Goal: Check status: Check status

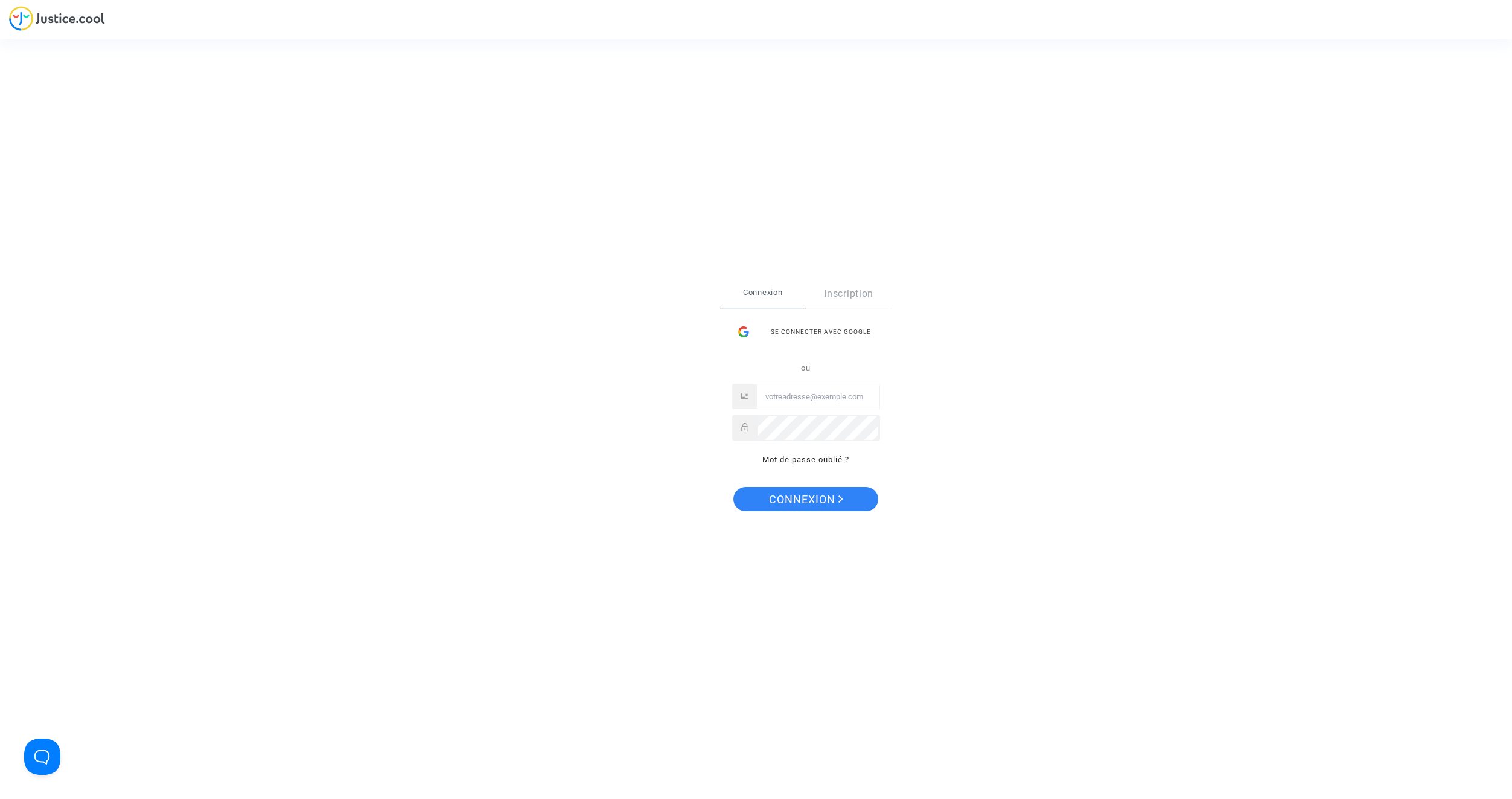
type input "[EMAIL_ADDRESS][DOMAIN_NAME]"
click at [828, 499] on span "Connexion" at bounding box center [806, 499] width 74 height 25
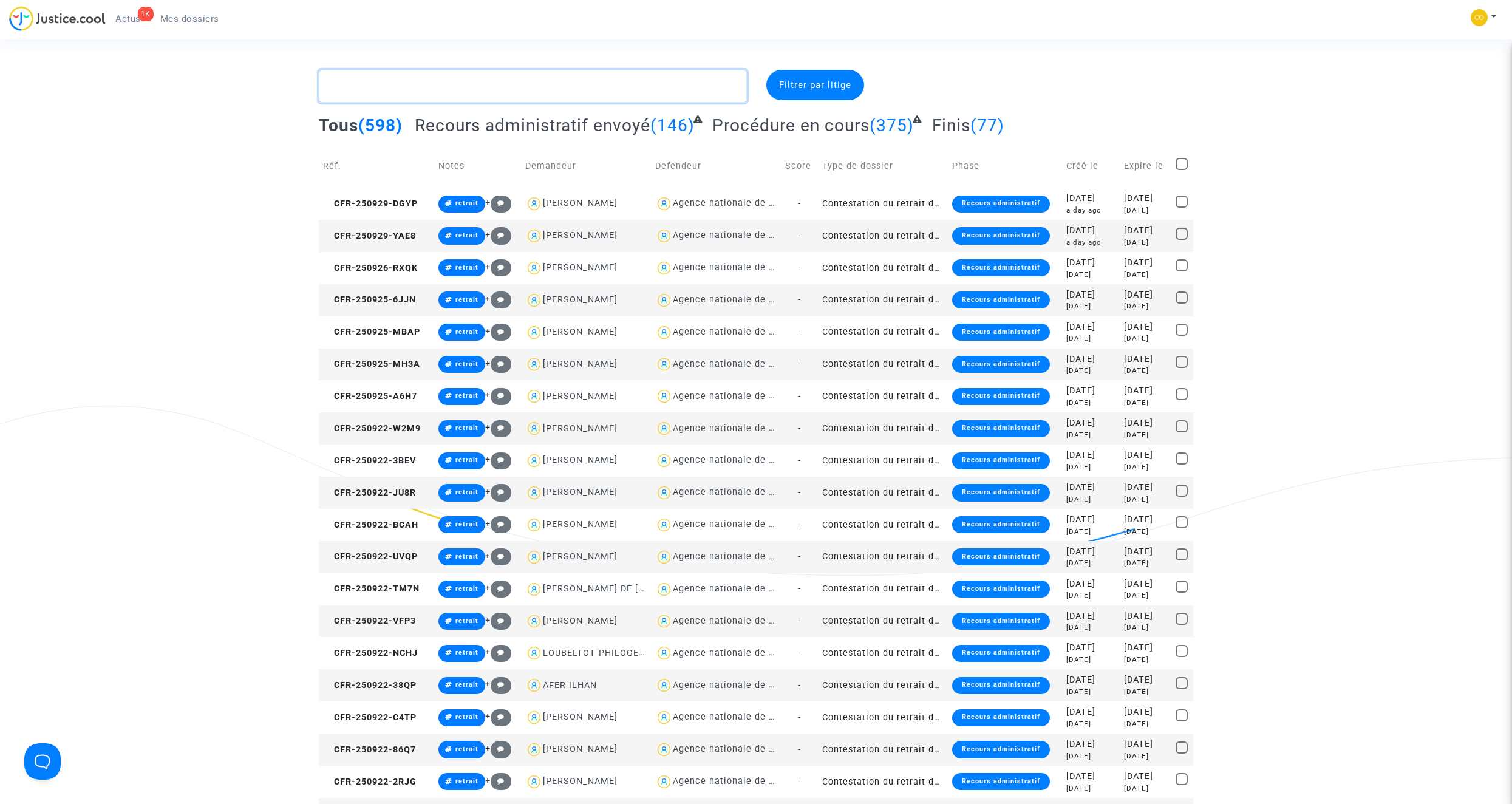
click at [473, 93] on textarea at bounding box center [533, 86] width 428 height 33
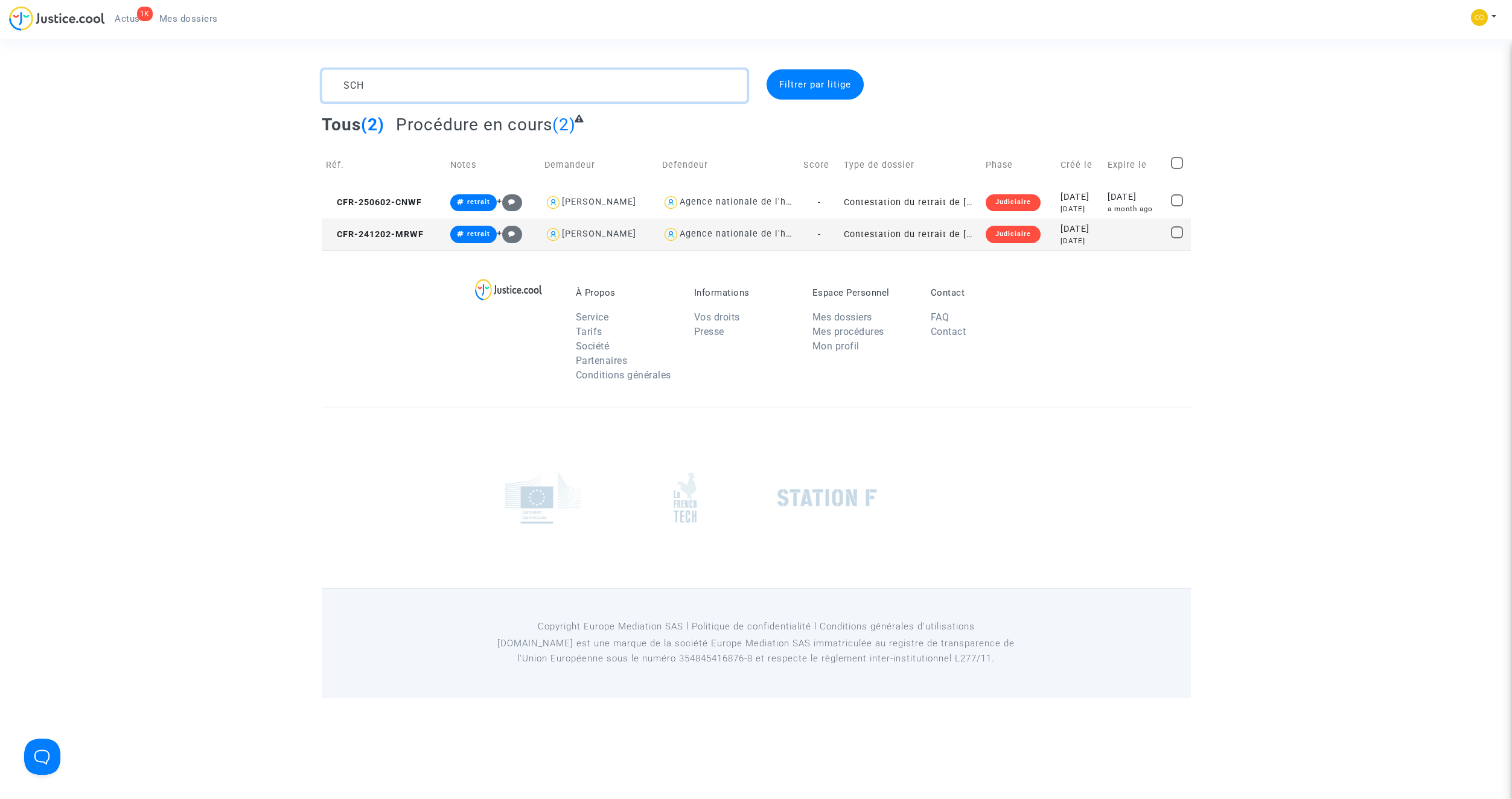
type textarea "SCH"
click at [908, 234] on td "Contestation du retrait de MaPrimeRénov par l'ANAH (mandataire)" at bounding box center [910, 234] width 141 height 32
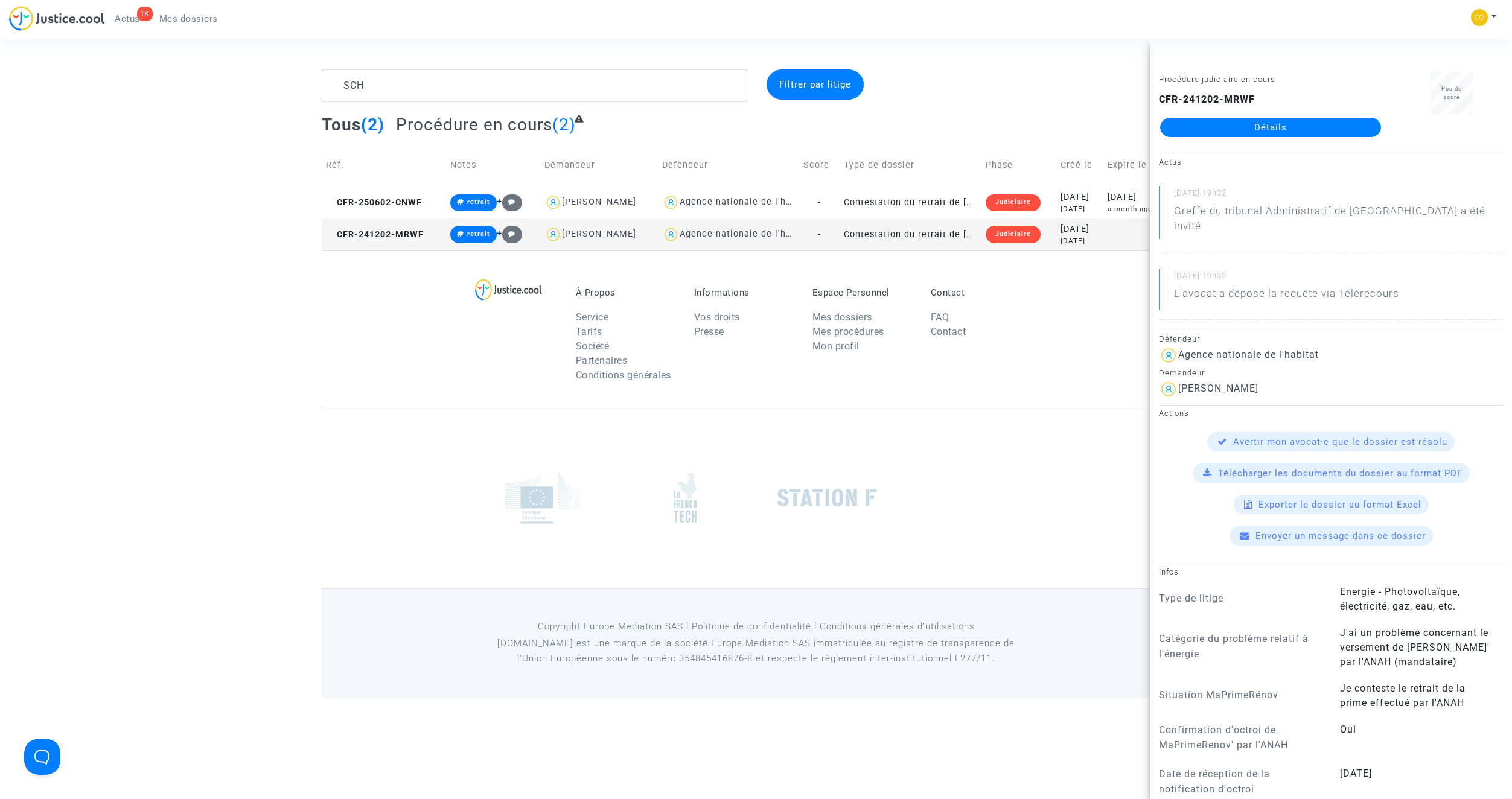
click at [1289, 126] on link "Détails" at bounding box center [1270, 127] width 221 height 19
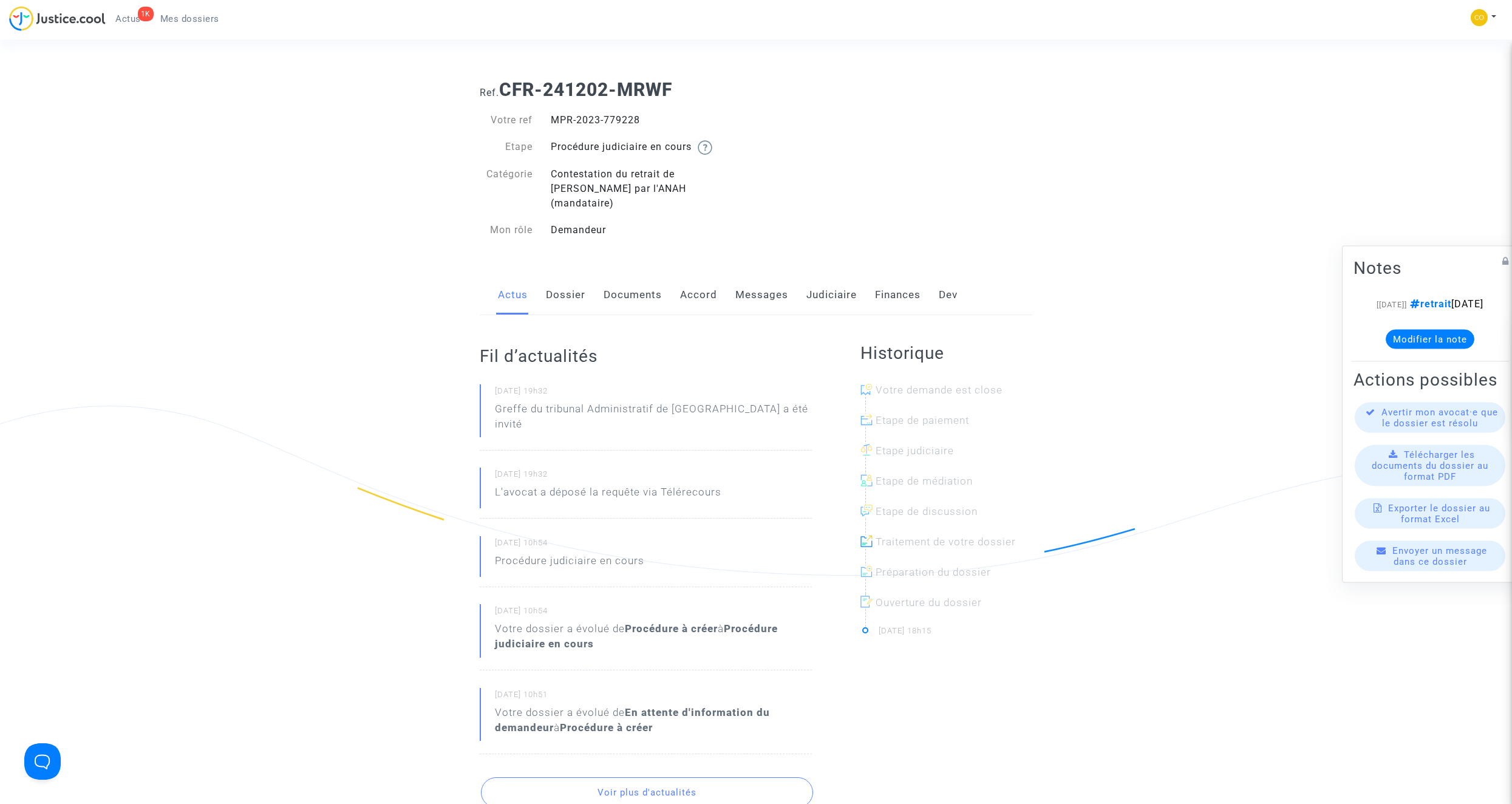
click at [193, 19] on span "Mes dossiers" at bounding box center [189, 19] width 59 height 11
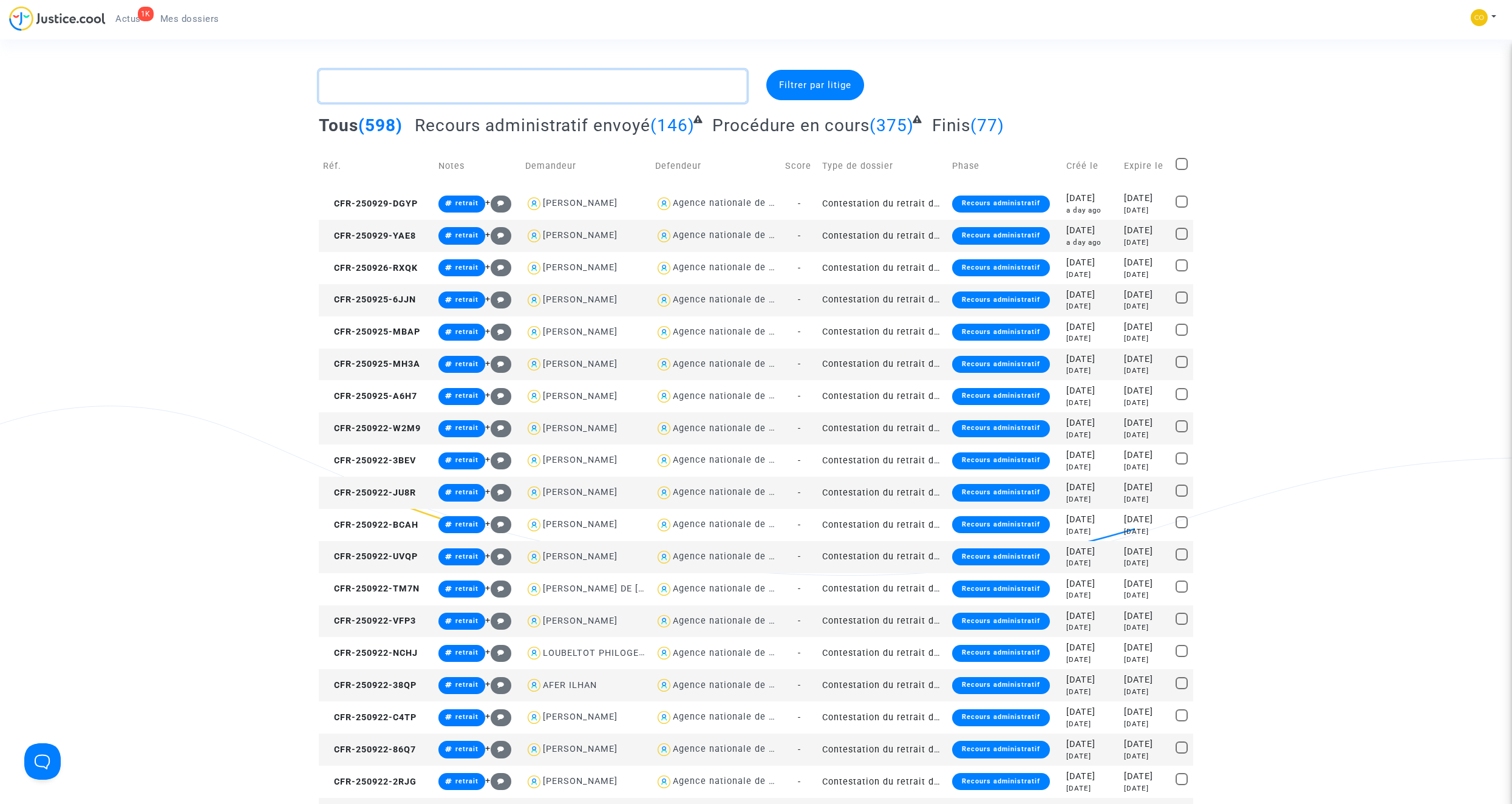
click at [448, 97] on textarea at bounding box center [533, 86] width 428 height 33
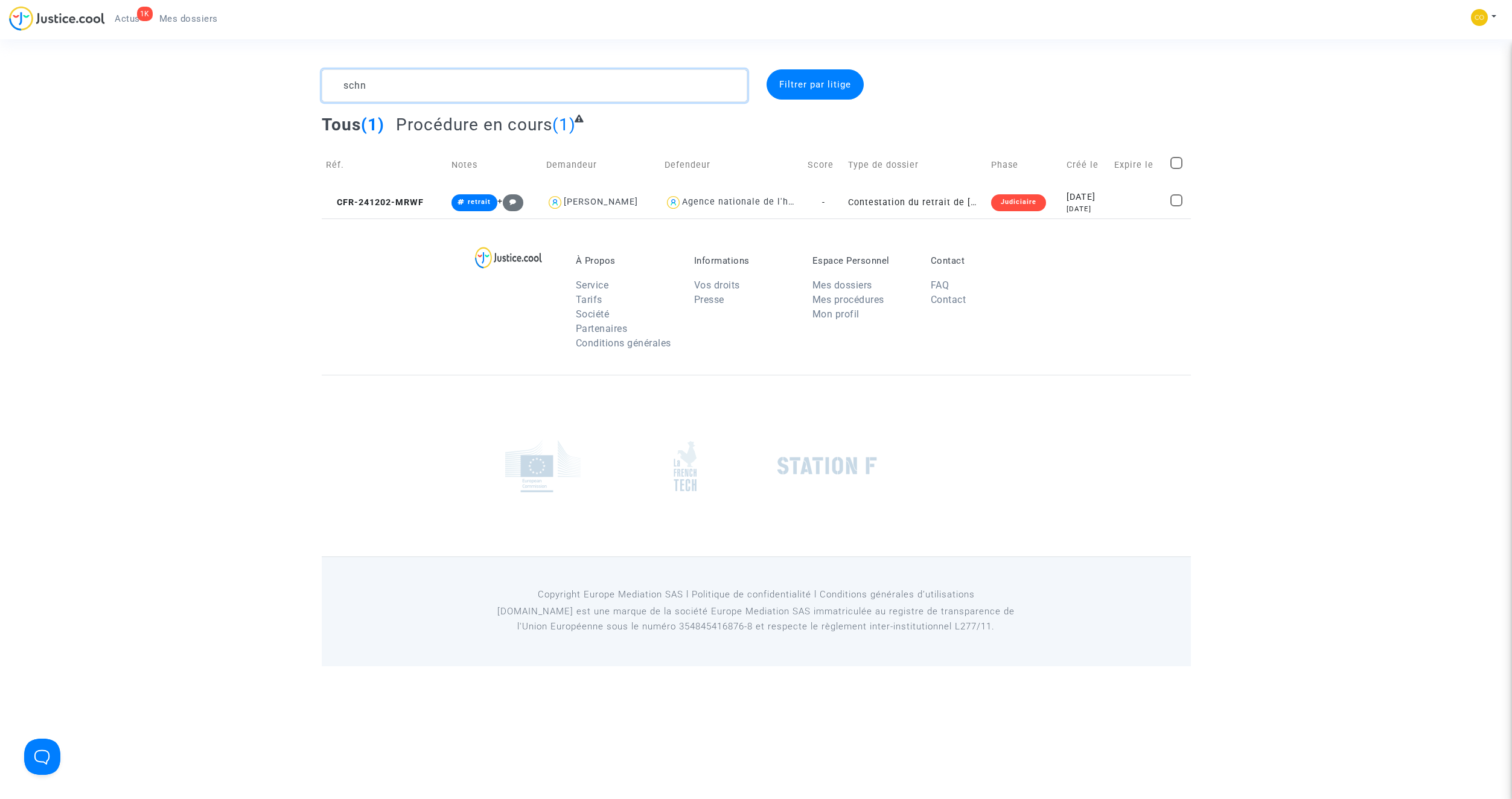
type textarea "schn"
click at [443, 85] on textarea at bounding box center [534, 85] width 425 height 32
click at [931, 200] on td "Contestation du retrait de MaPrimeRénov par l'ANAH (mandataire)" at bounding box center [915, 202] width 143 height 32
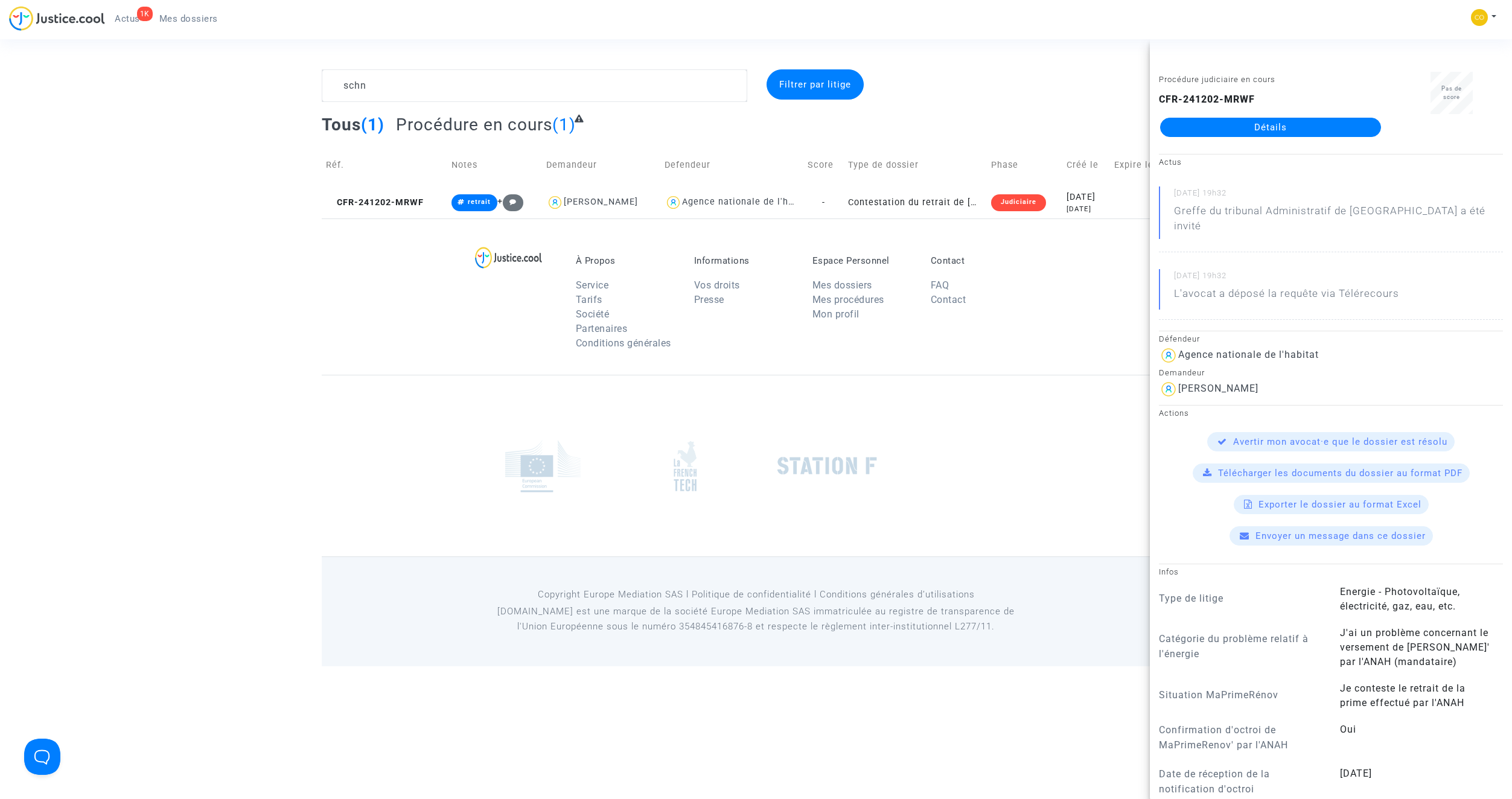
click at [1265, 125] on link "Détails" at bounding box center [1270, 127] width 221 height 19
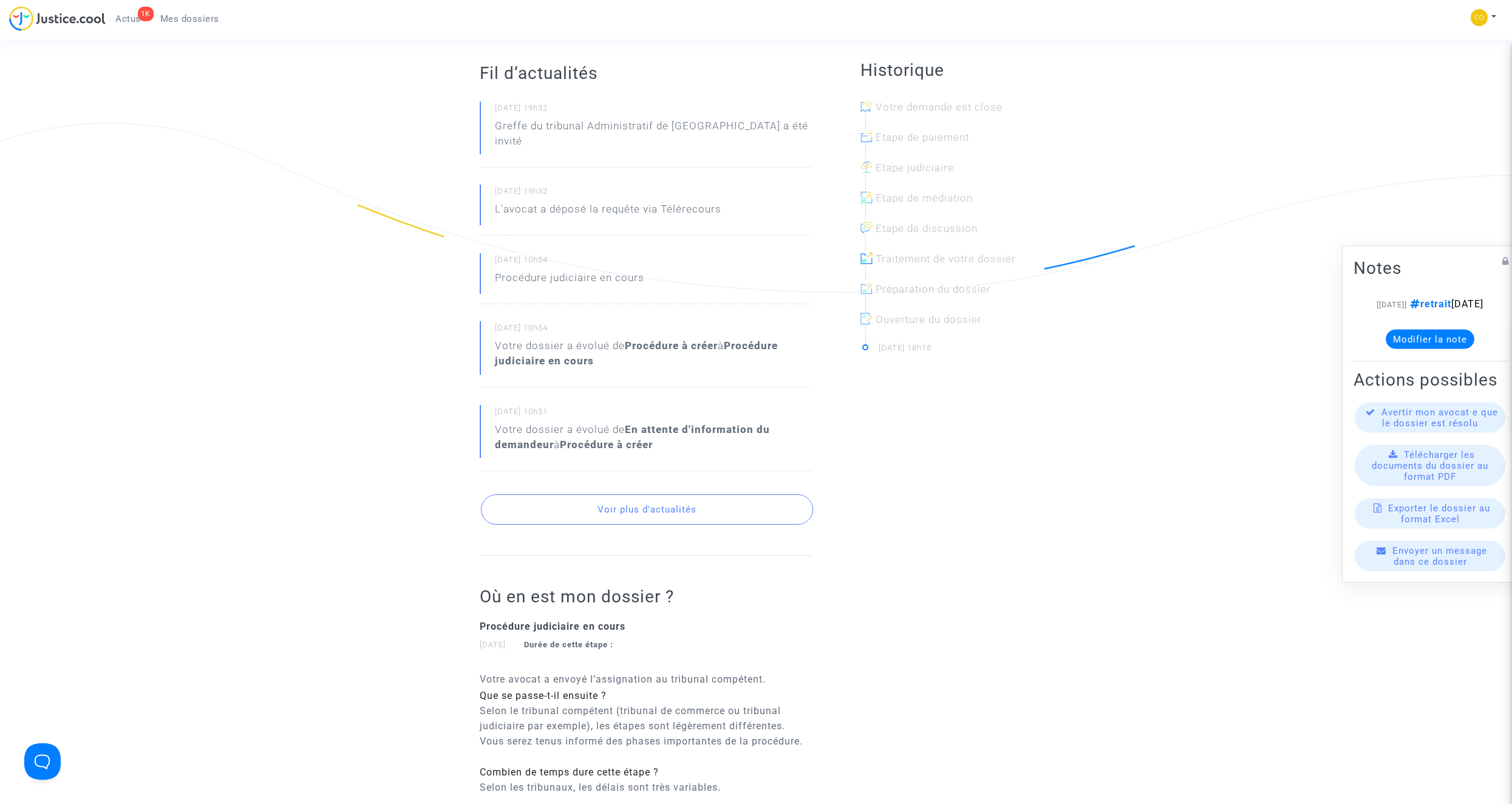
scroll to position [243, 0]
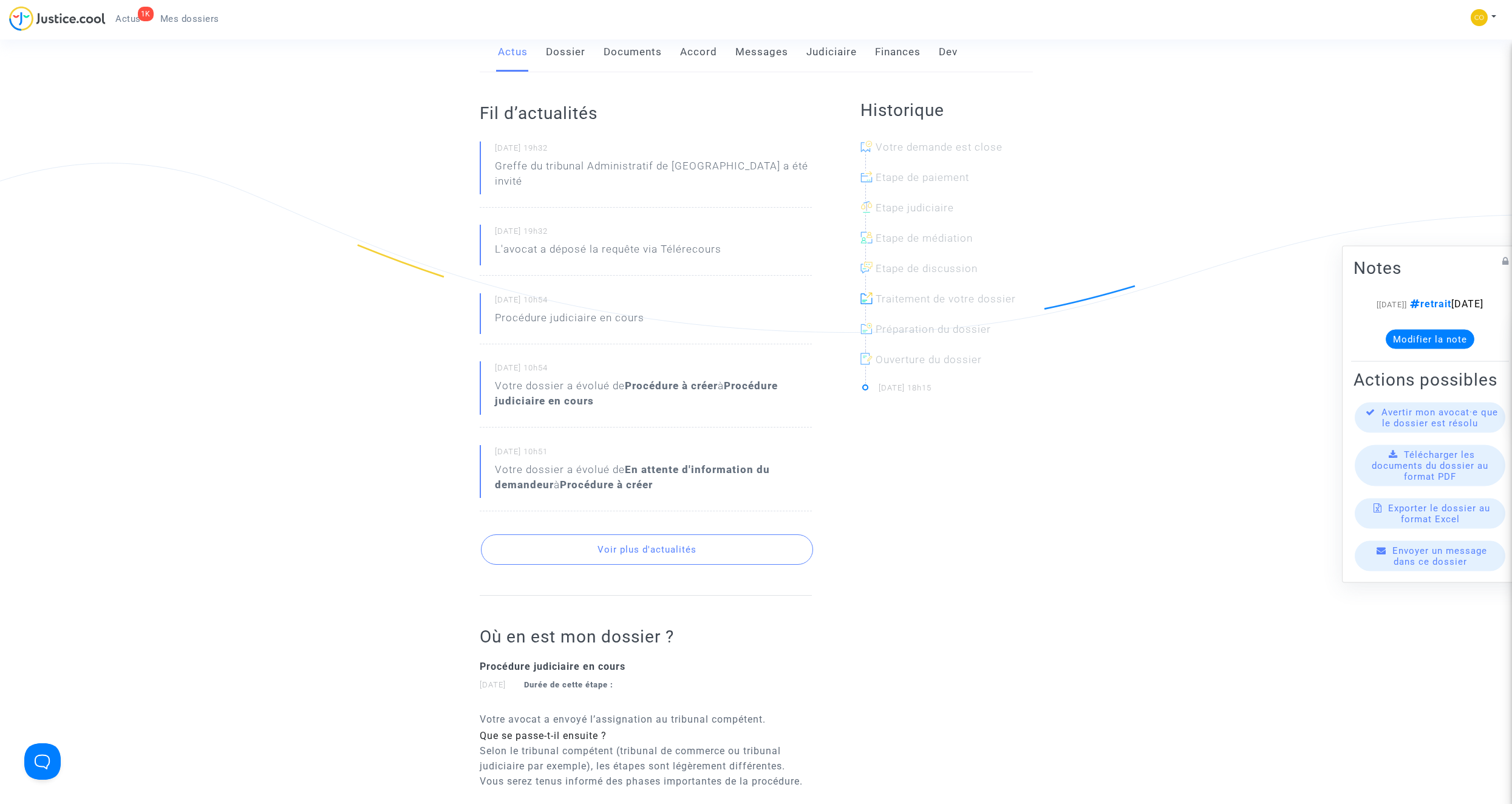
click at [366, 588] on ng-component "Ref. CFR-241202-MRWF Votre ref MPR-2023-779228 Etape Procédure judiciaire en co…" at bounding box center [756, 439] width 874 height 1225
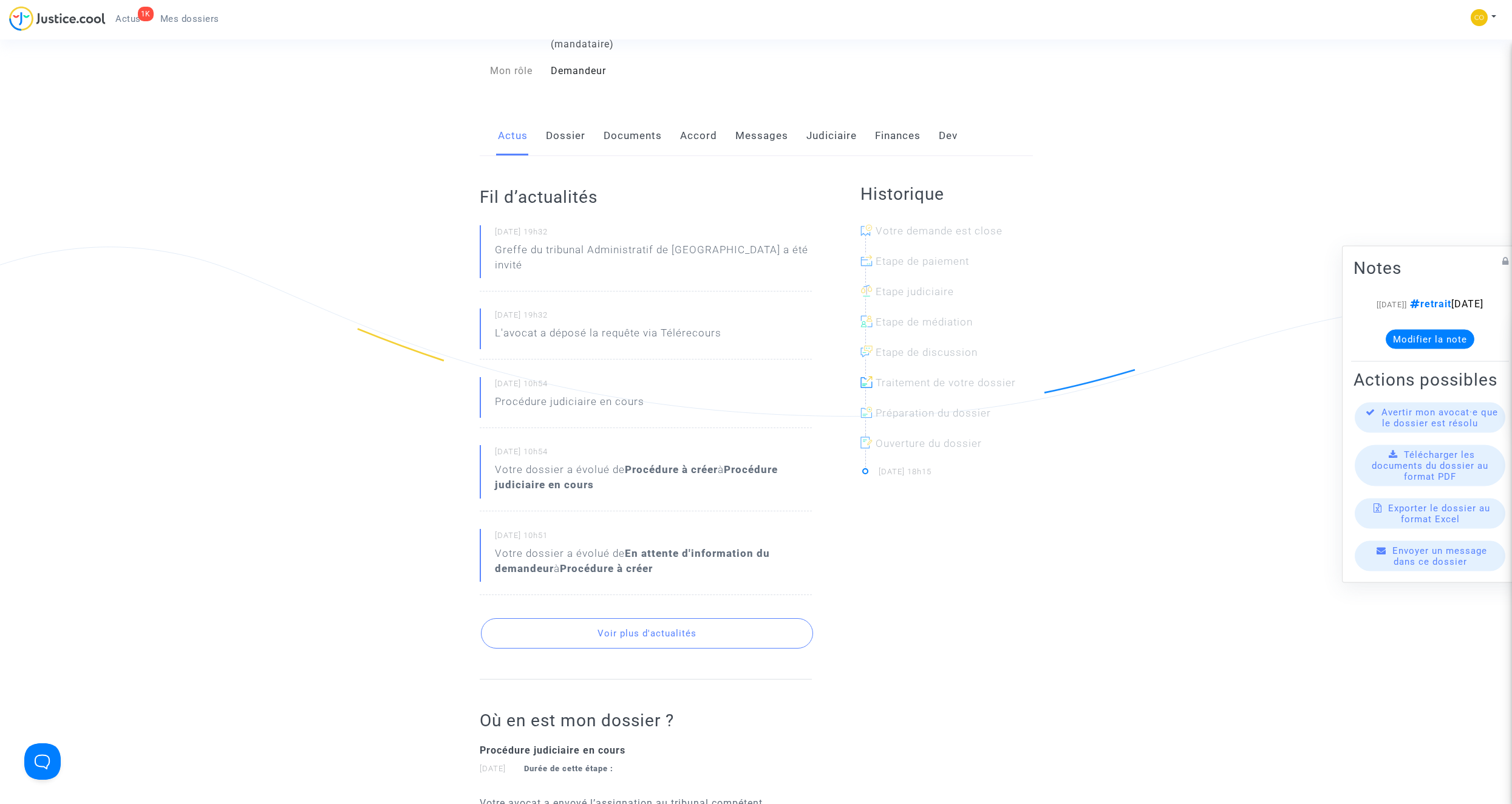
scroll to position [0, 0]
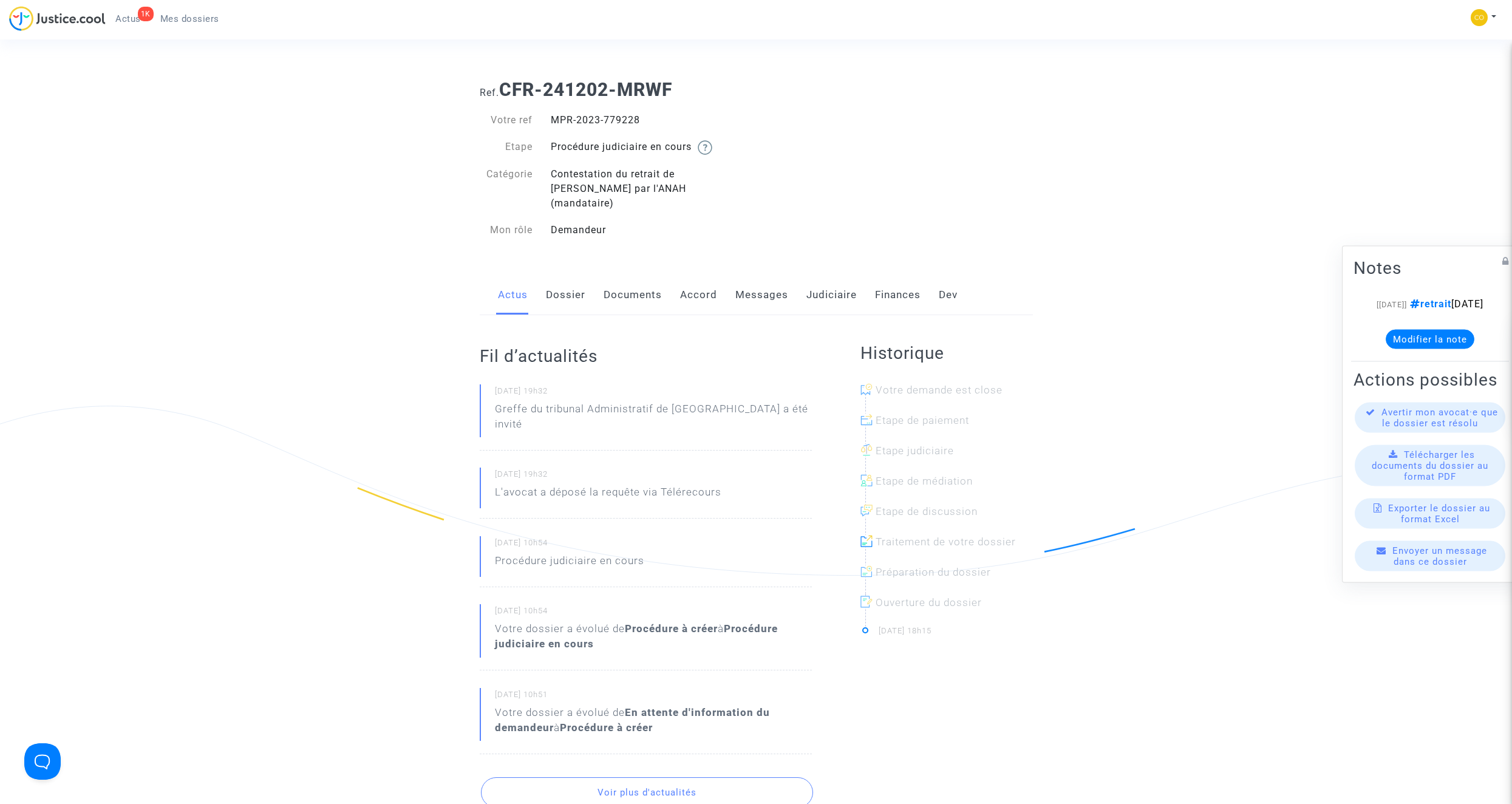
click at [190, 20] on span "Mes dossiers" at bounding box center [189, 19] width 59 height 11
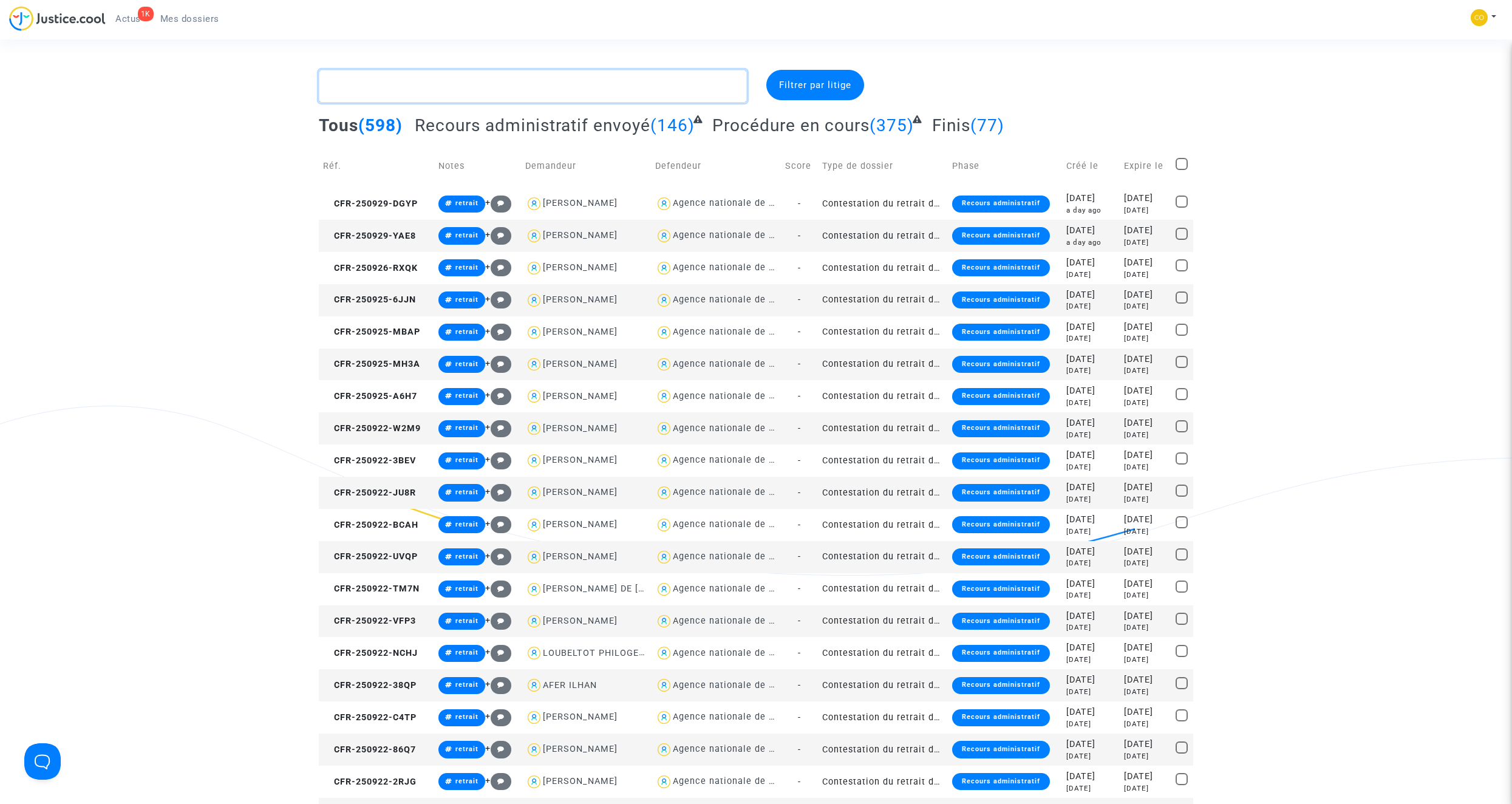
click at [391, 85] on textarea at bounding box center [533, 86] width 428 height 33
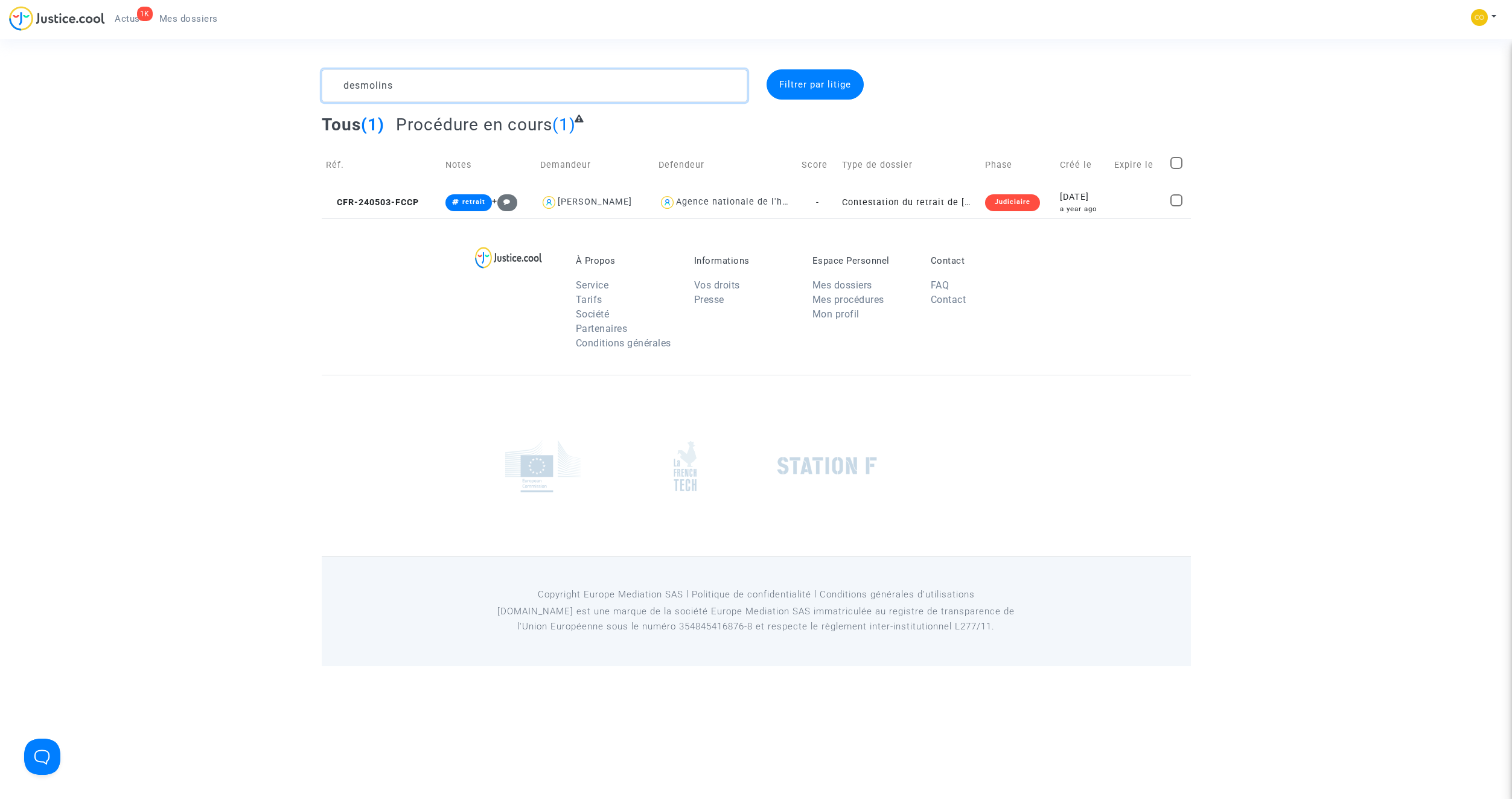
type textarea "desmolins"
click at [929, 201] on td "Contestation du retrait de MaPrimeRénov par l'ANAH (mandataire)" at bounding box center [909, 202] width 142 height 32
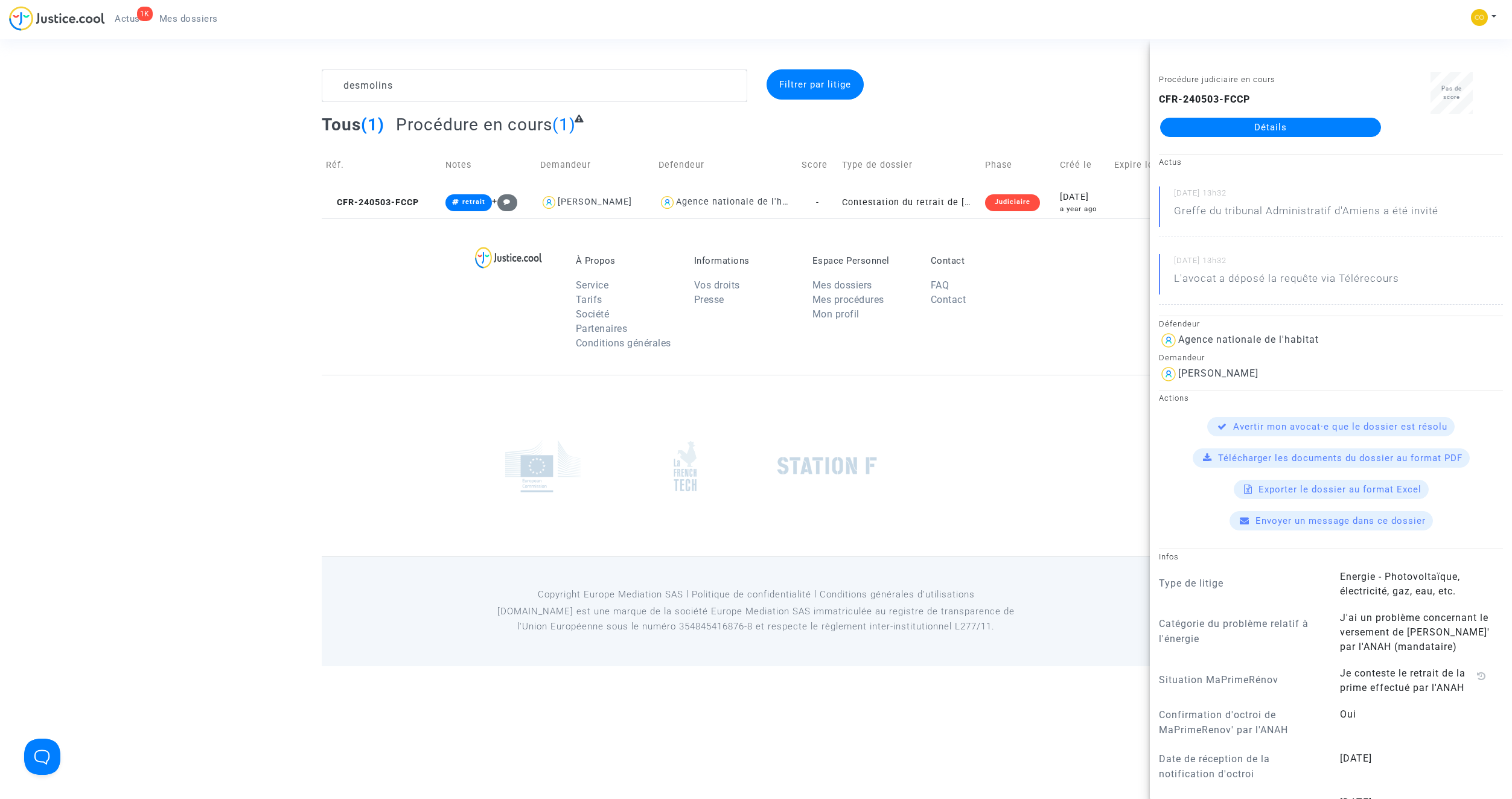
click at [1302, 127] on link "Détails" at bounding box center [1270, 127] width 221 height 19
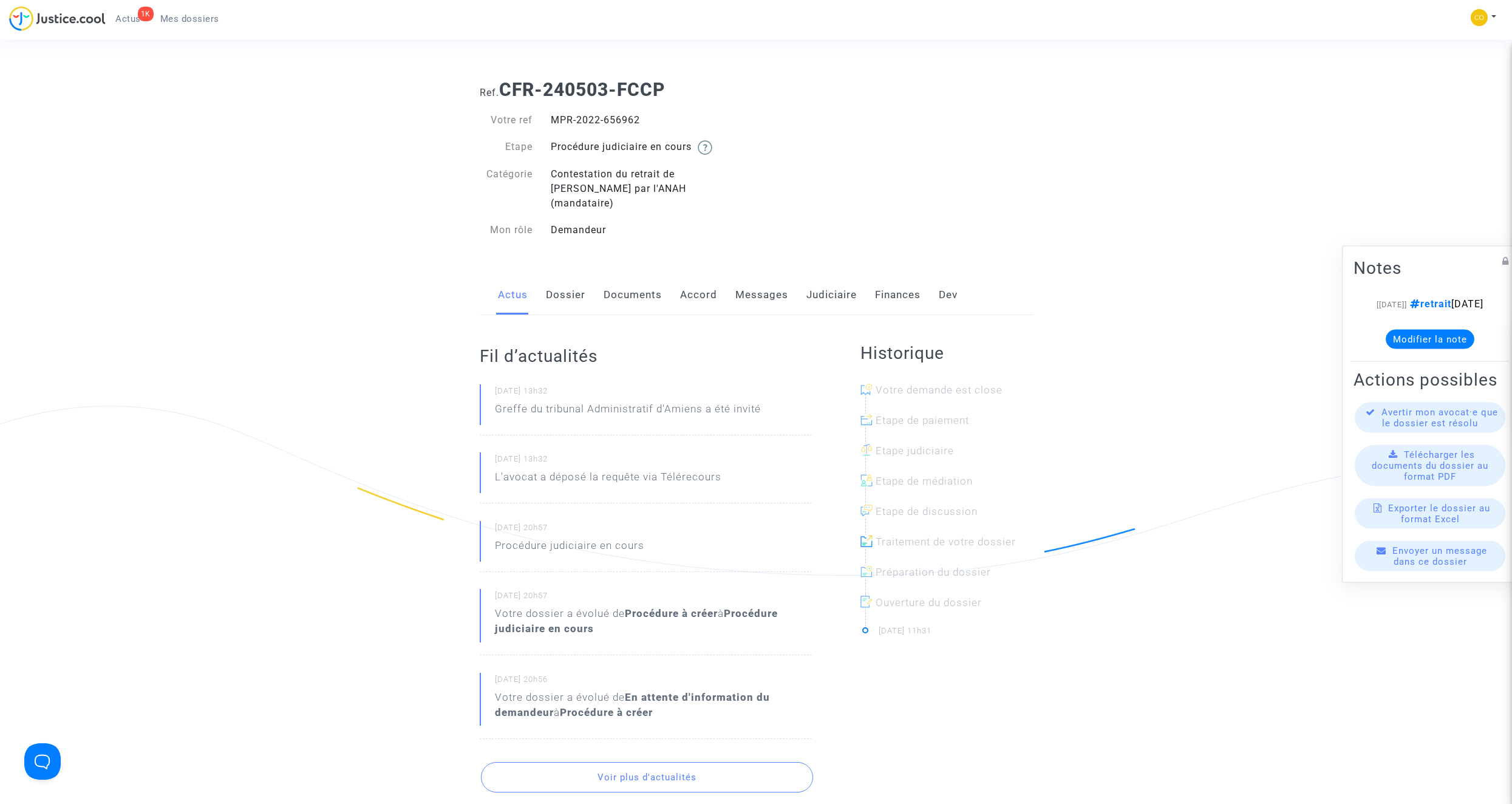
click at [211, 25] on link "Mes dossiers" at bounding box center [189, 19] width 79 height 19
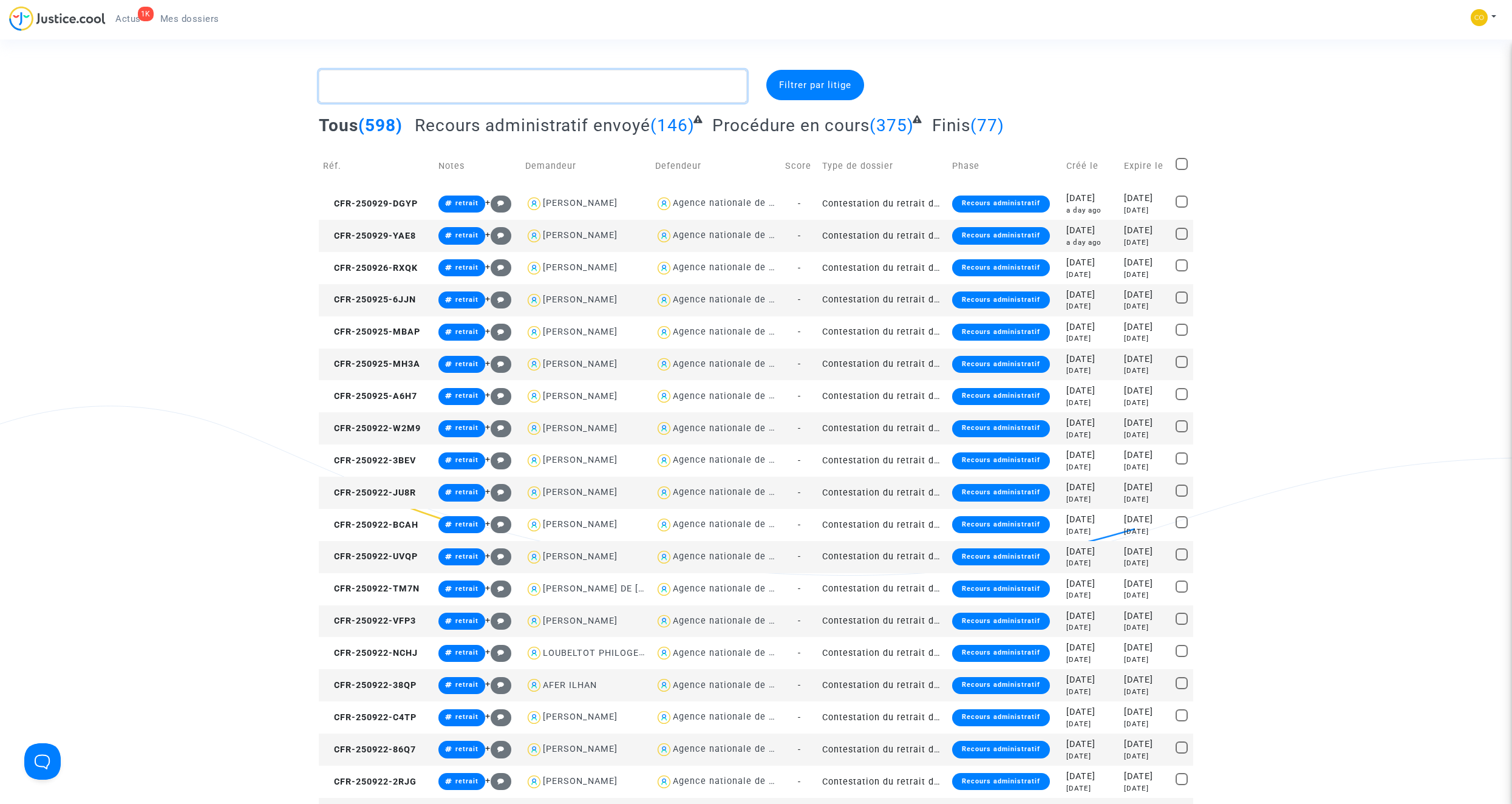
click at [416, 84] on textarea at bounding box center [533, 86] width 428 height 33
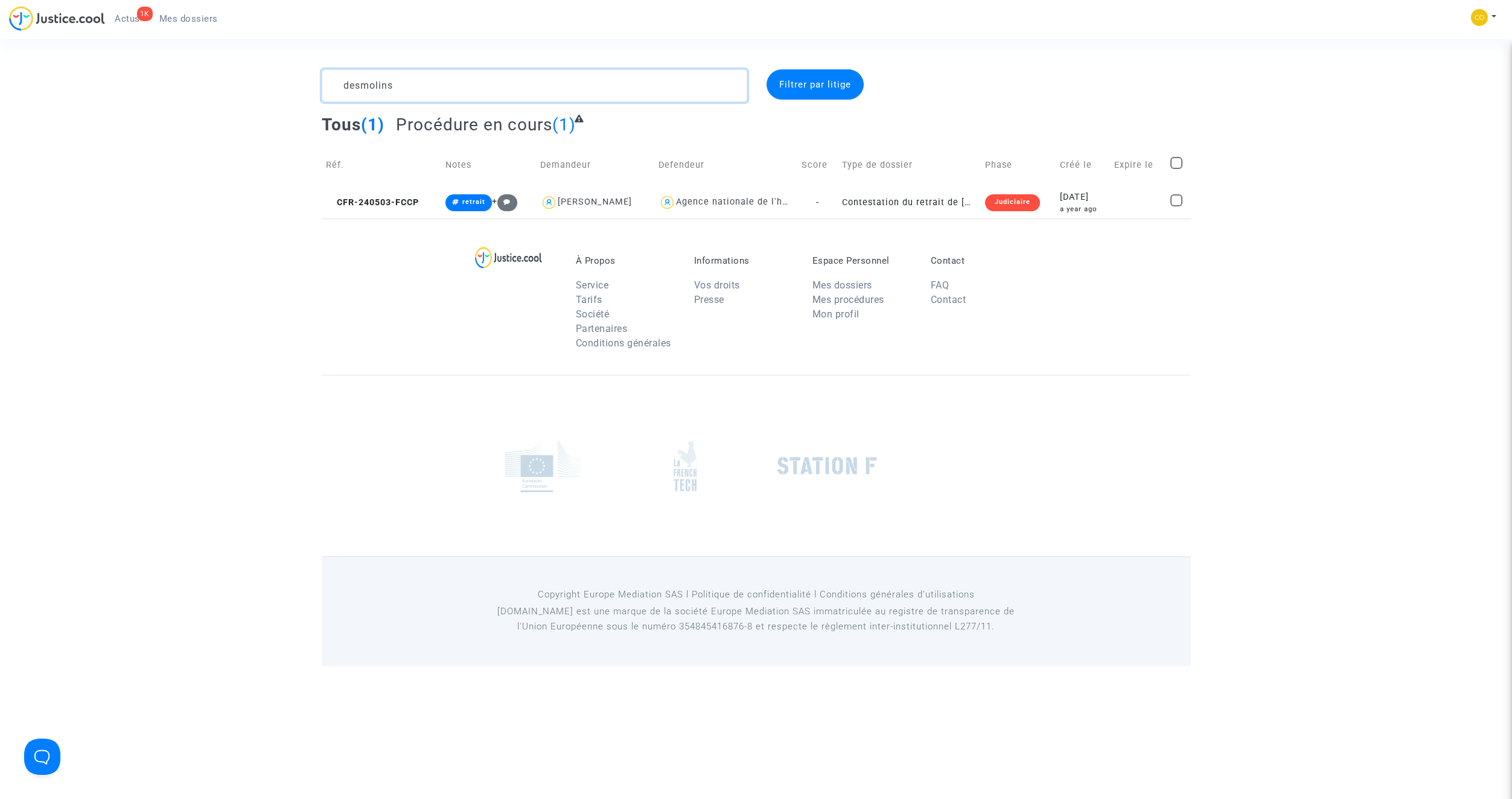
type textarea "desmolins"
click at [387, 289] on div "À Propos Service Tarifs Société Partenaires Conditions générales Informations V…" at bounding box center [756, 297] width 869 height 156
click at [930, 204] on td "Contestation du retrait de MaPrimeRénov par l'ANAH (mandataire)" at bounding box center [909, 202] width 142 height 32
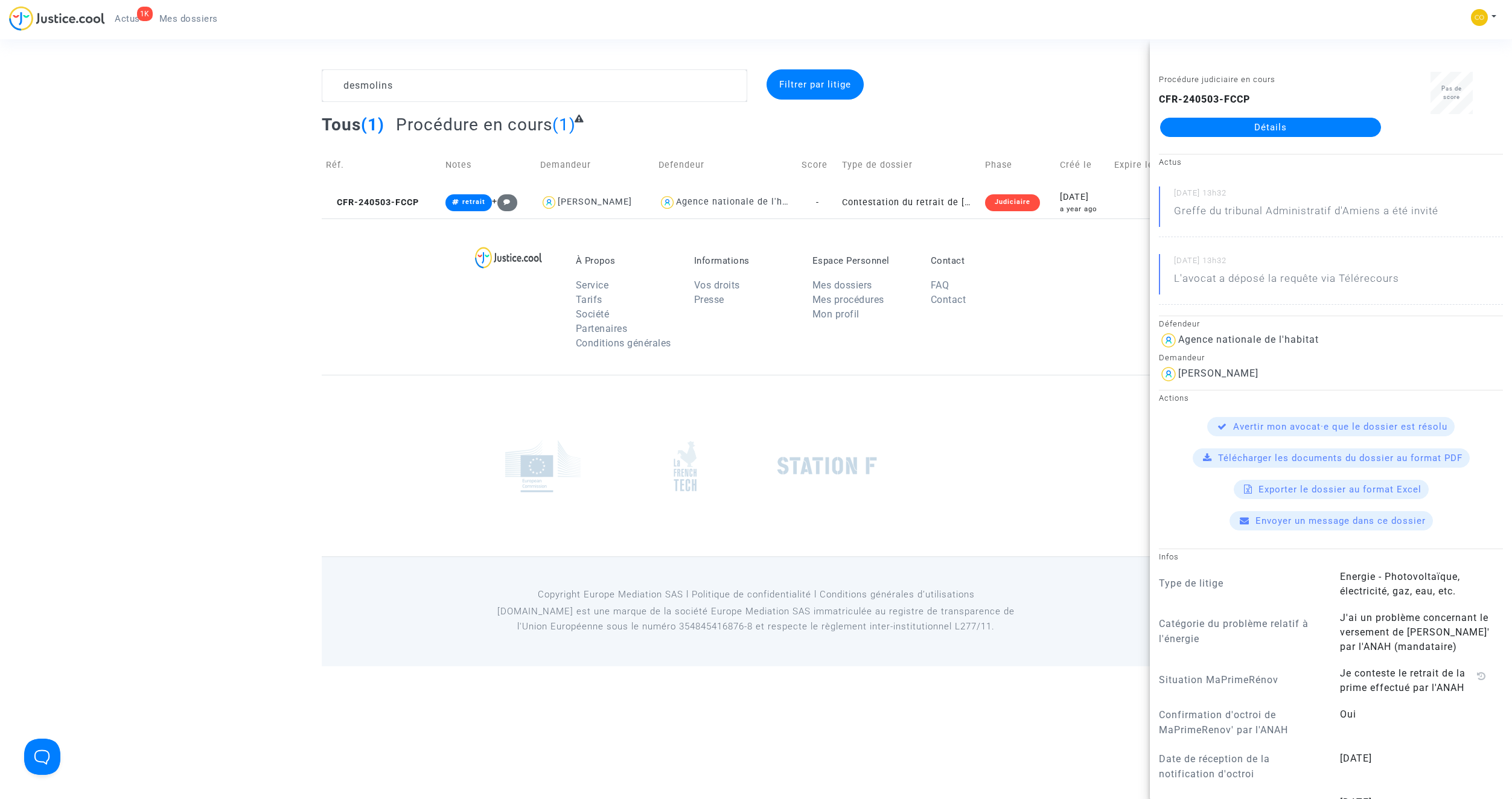
click at [1241, 131] on link "Détails" at bounding box center [1270, 127] width 221 height 19
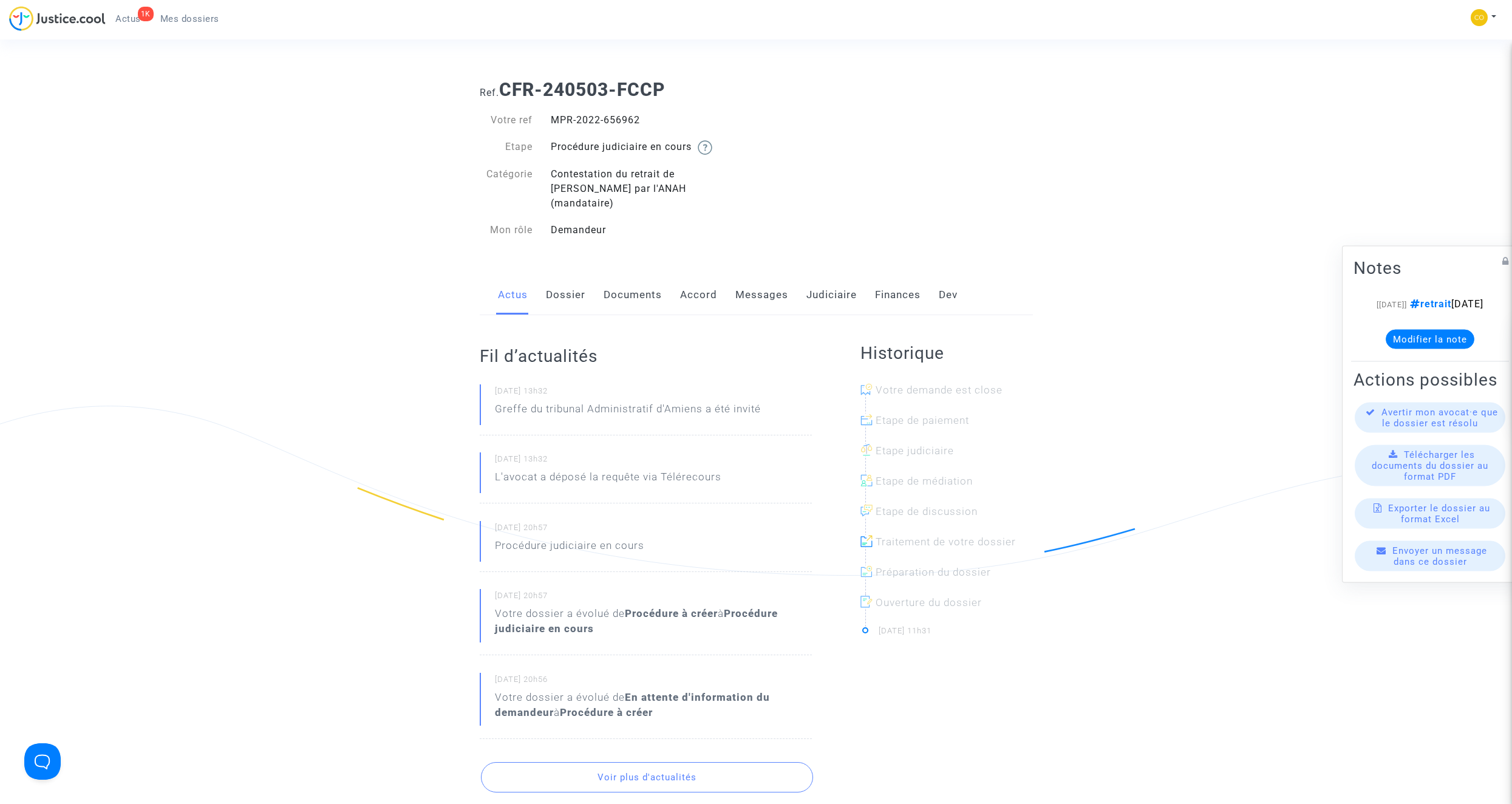
click at [635, 280] on link "Documents" at bounding box center [633, 294] width 58 height 40
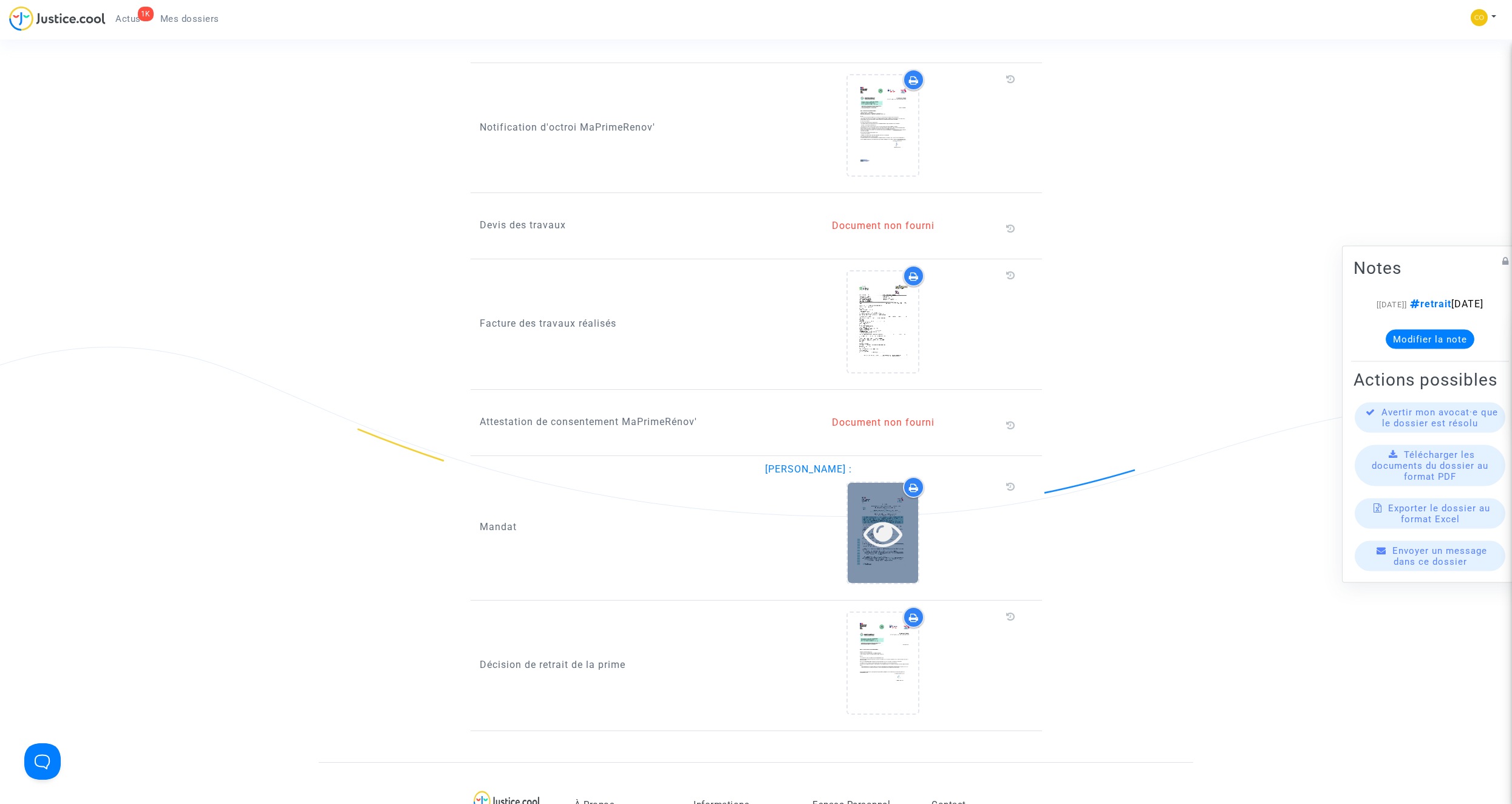
scroll to position [910, 0]
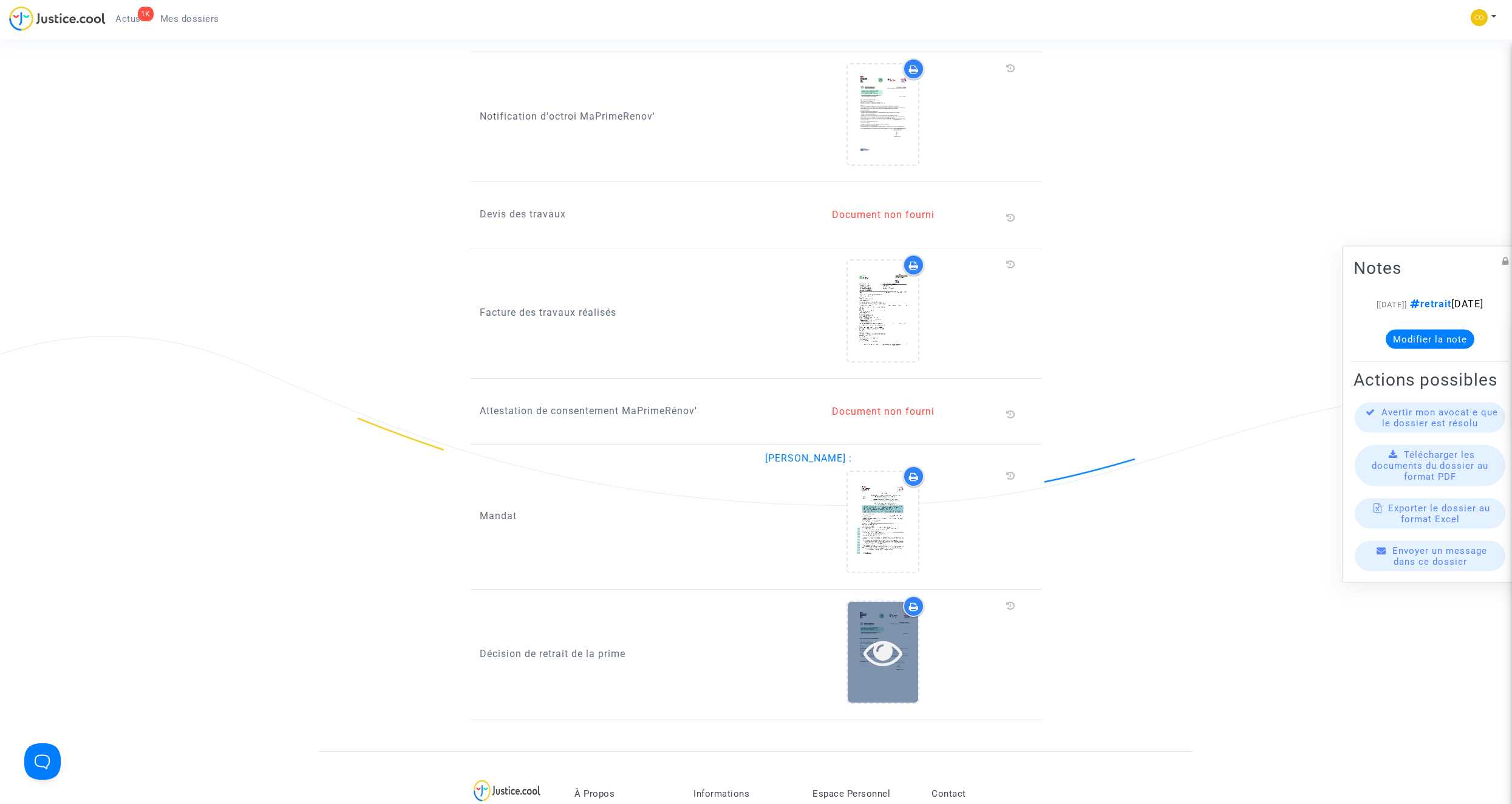
click at [889, 636] on icon at bounding box center [883, 652] width 40 height 39
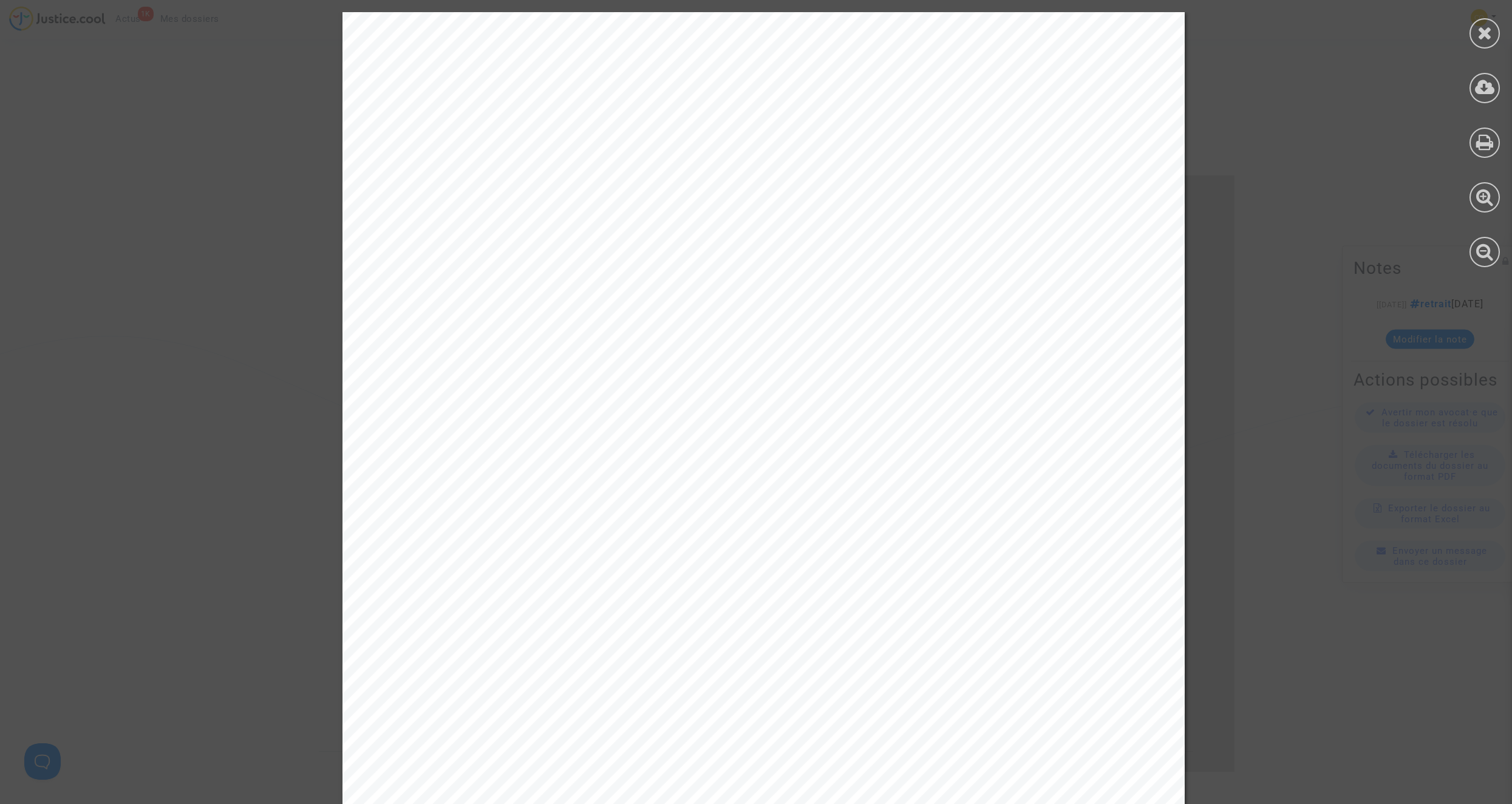
scroll to position [121, 0]
click at [1481, 30] on icon at bounding box center [1484, 33] width 15 height 19
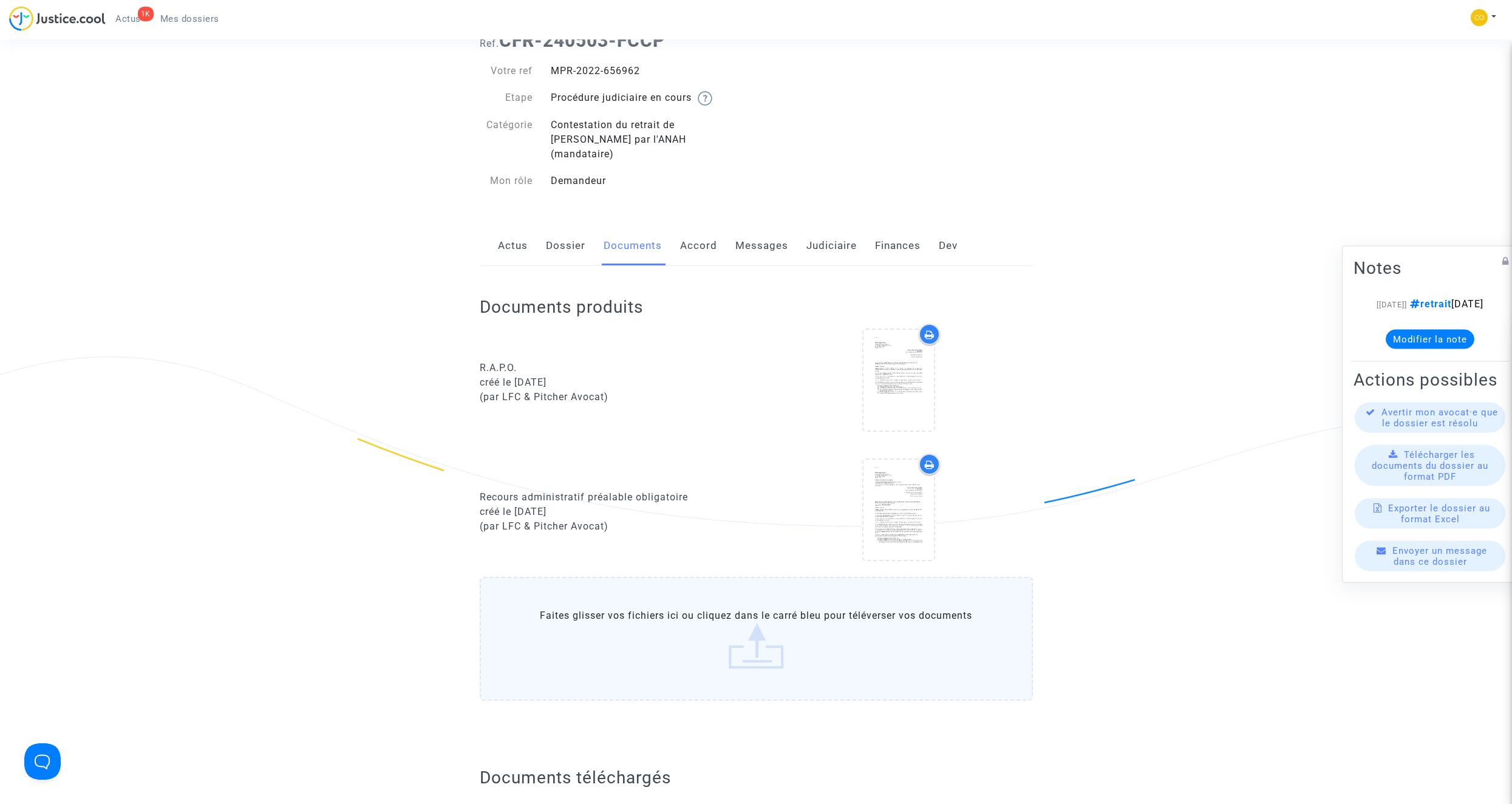
scroll to position [0, 0]
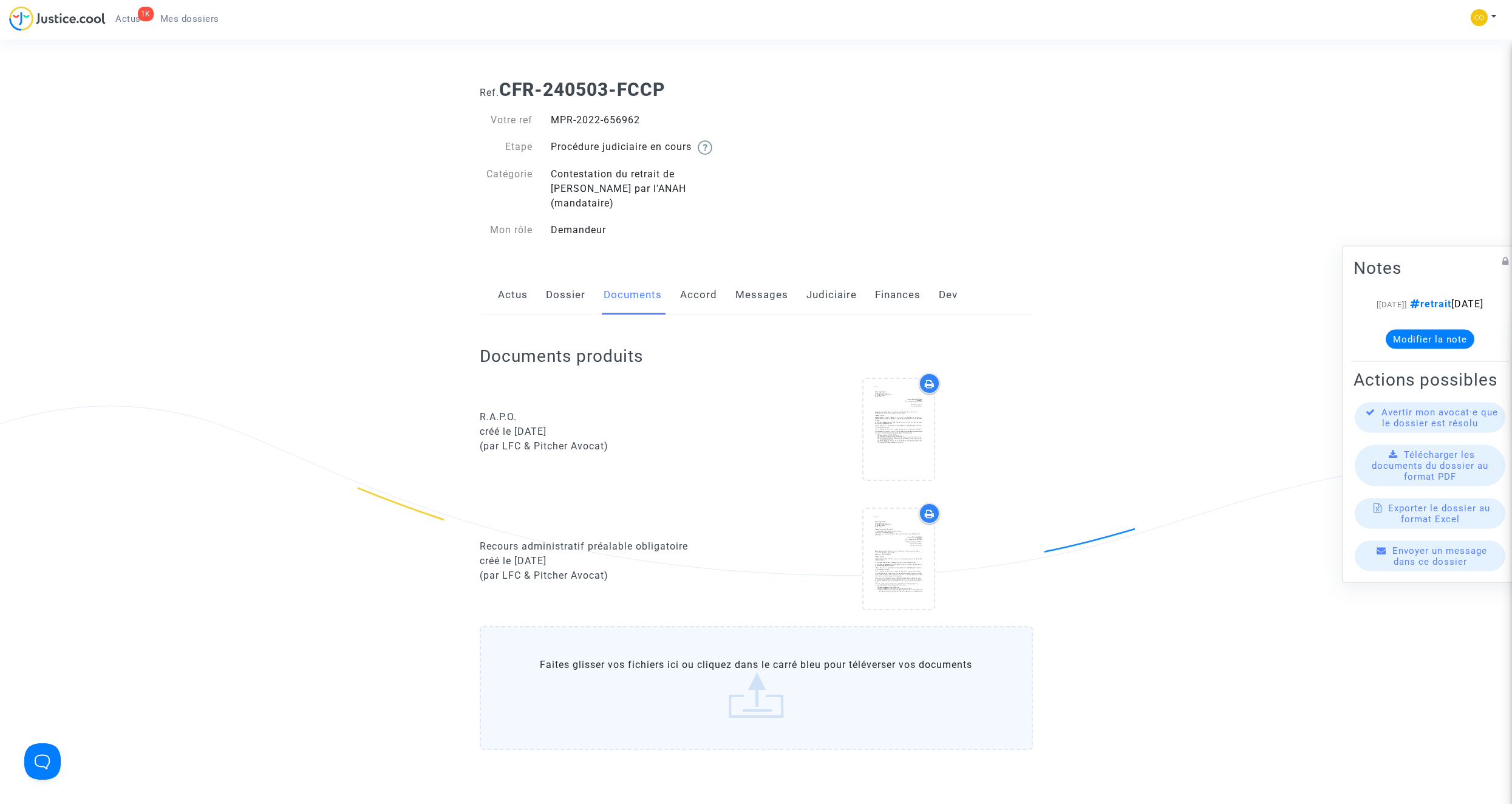
click at [201, 24] on link "Mes dossiers" at bounding box center [189, 19] width 79 height 19
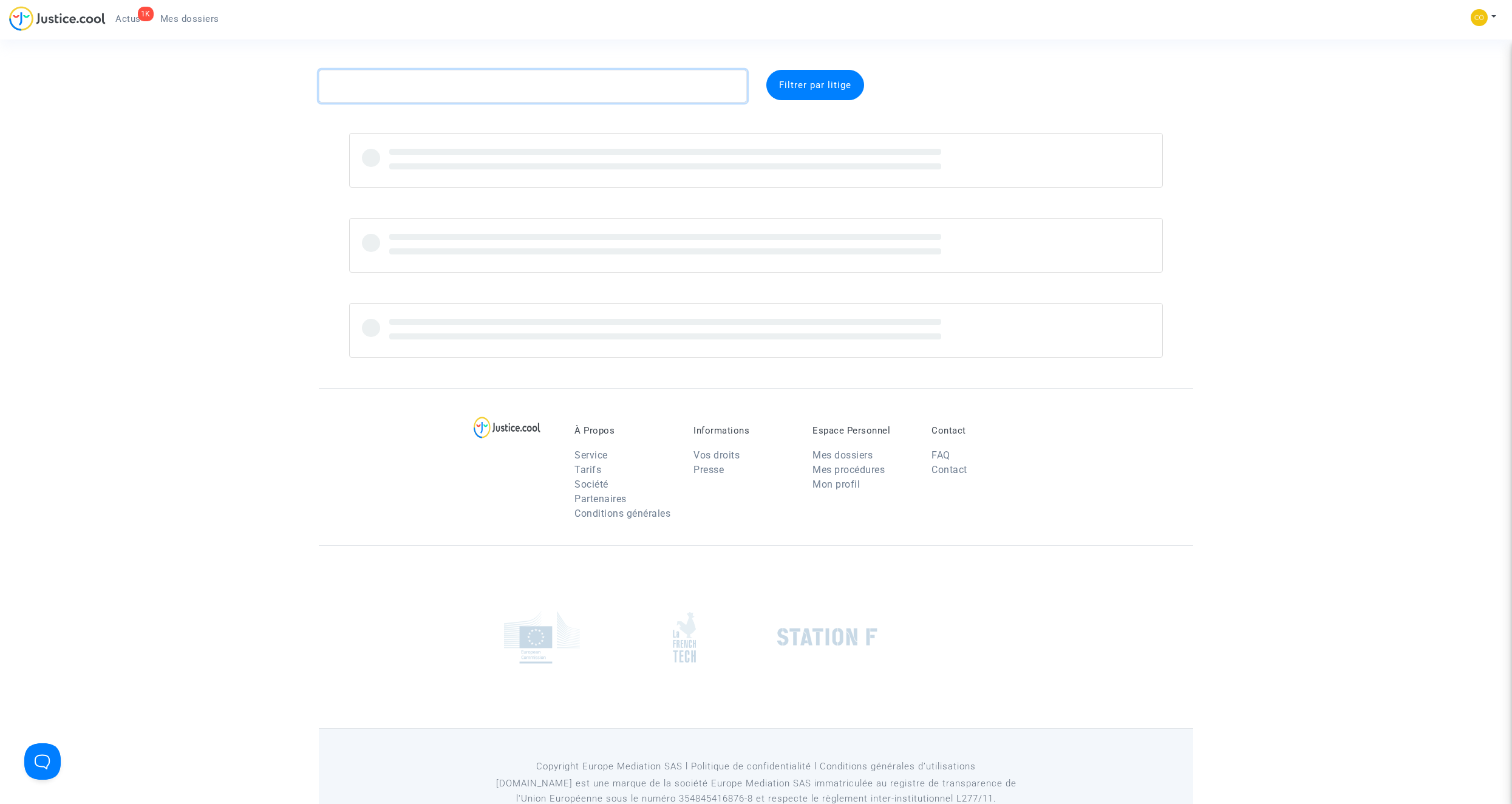
click at [447, 95] on textarea at bounding box center [533, 86] width 428 height 33
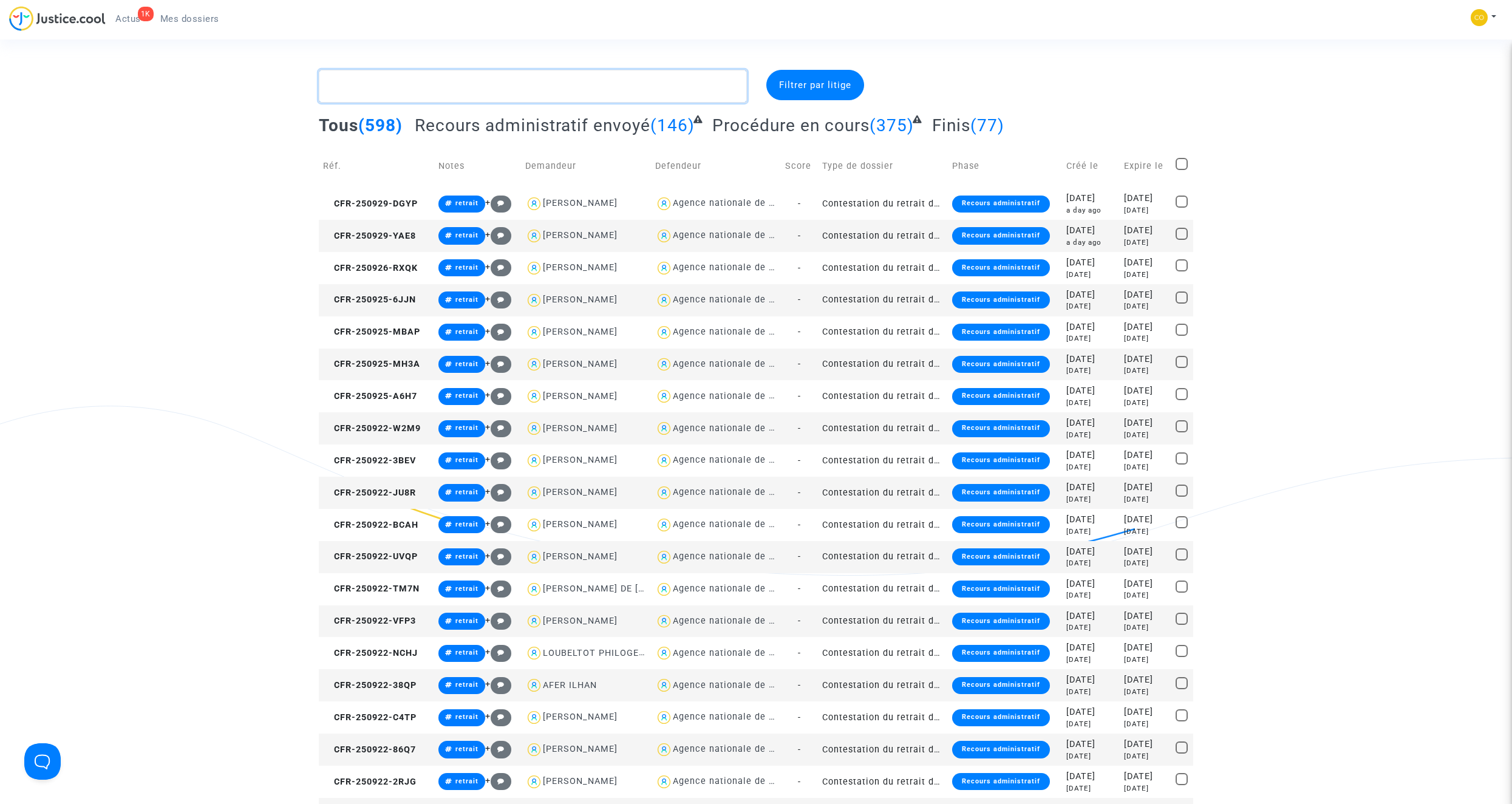
click at [438, 86] on textarea at bounding box center [533, 86] width 428 height 33
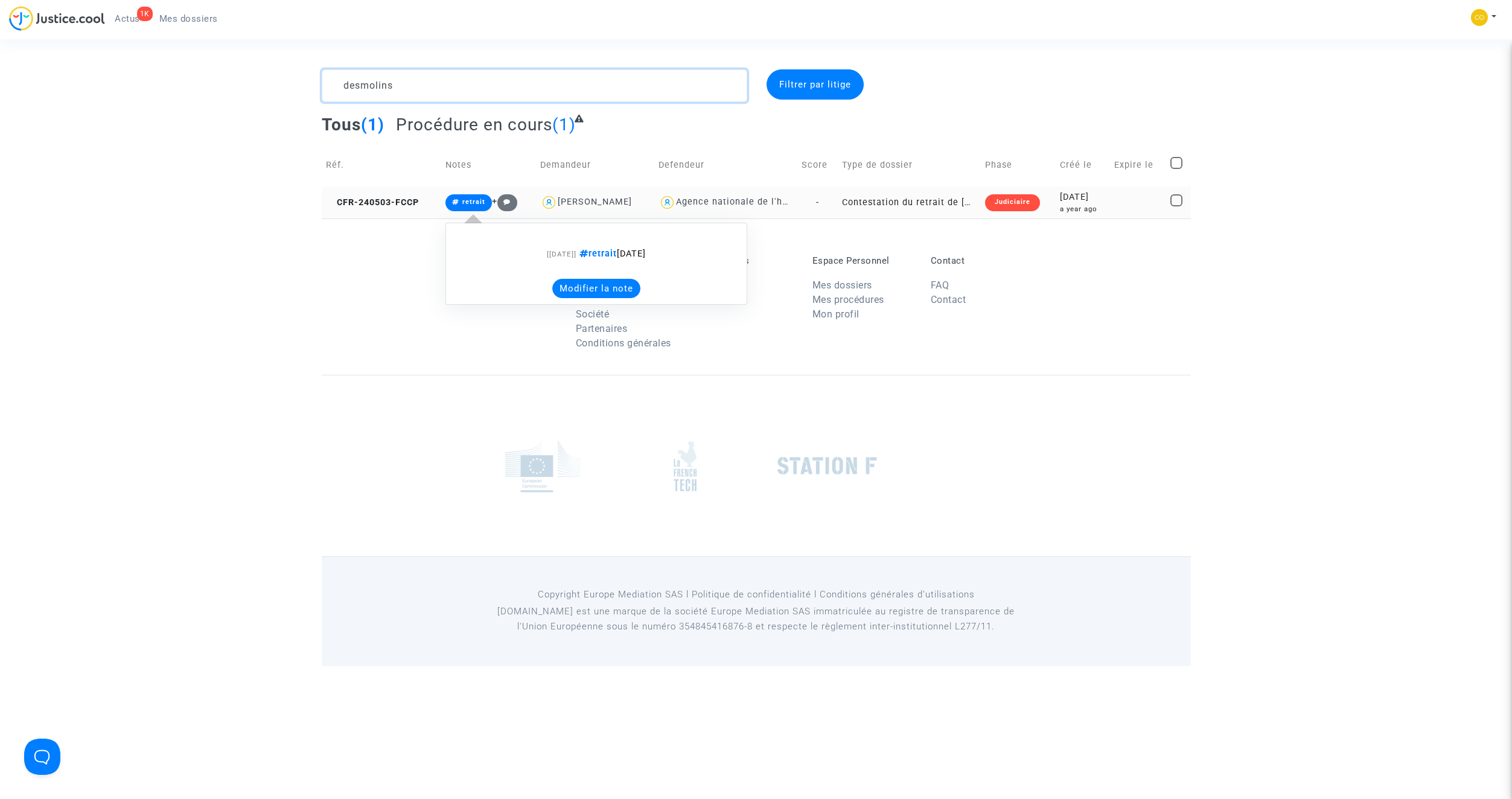
type textarea "desmolins"
click at [587, 286] on button "Modifier la note" at bounding box center [597, 288] width 88 height 19
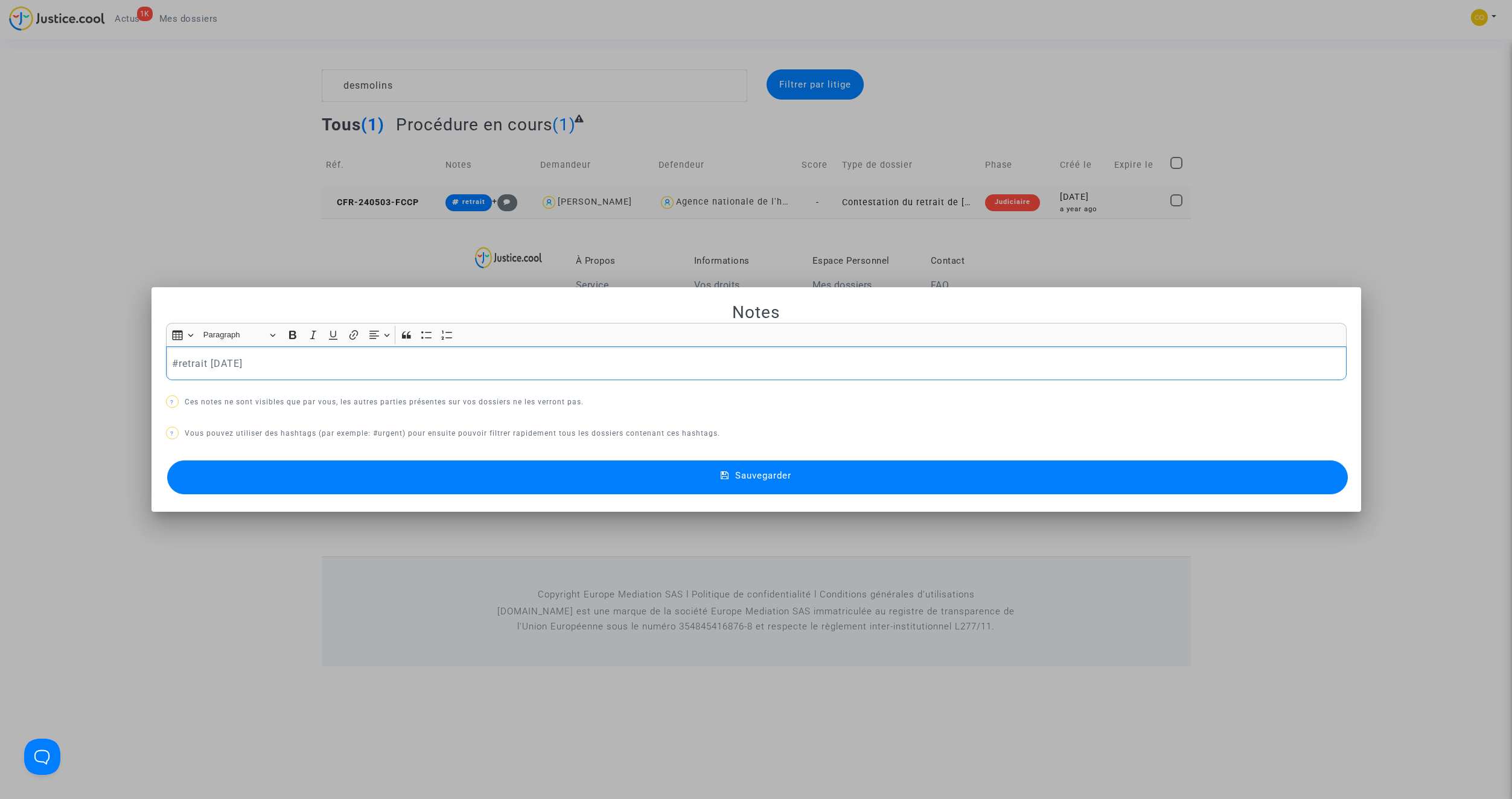
click at [244, 369] on p "#retrait 29-05-24" at bounding box center [756, 363] width 1168 height 15
drag, startPoint x: 273, startPoint y: 364, endPoint x: 178, endPoint y: 361, distance: 95.0
click at [178, 361] on p "#retrait 29-05-24" at bounding box center [756, 363] width 1168 height 15
click at [199, 383] on span "#recoursrefusé" at bounding box center [212, 384] width 53 height 18
click at [709, 479] on button "Sauvegarder" at bounding box center [757, 477] width 1181 height 33
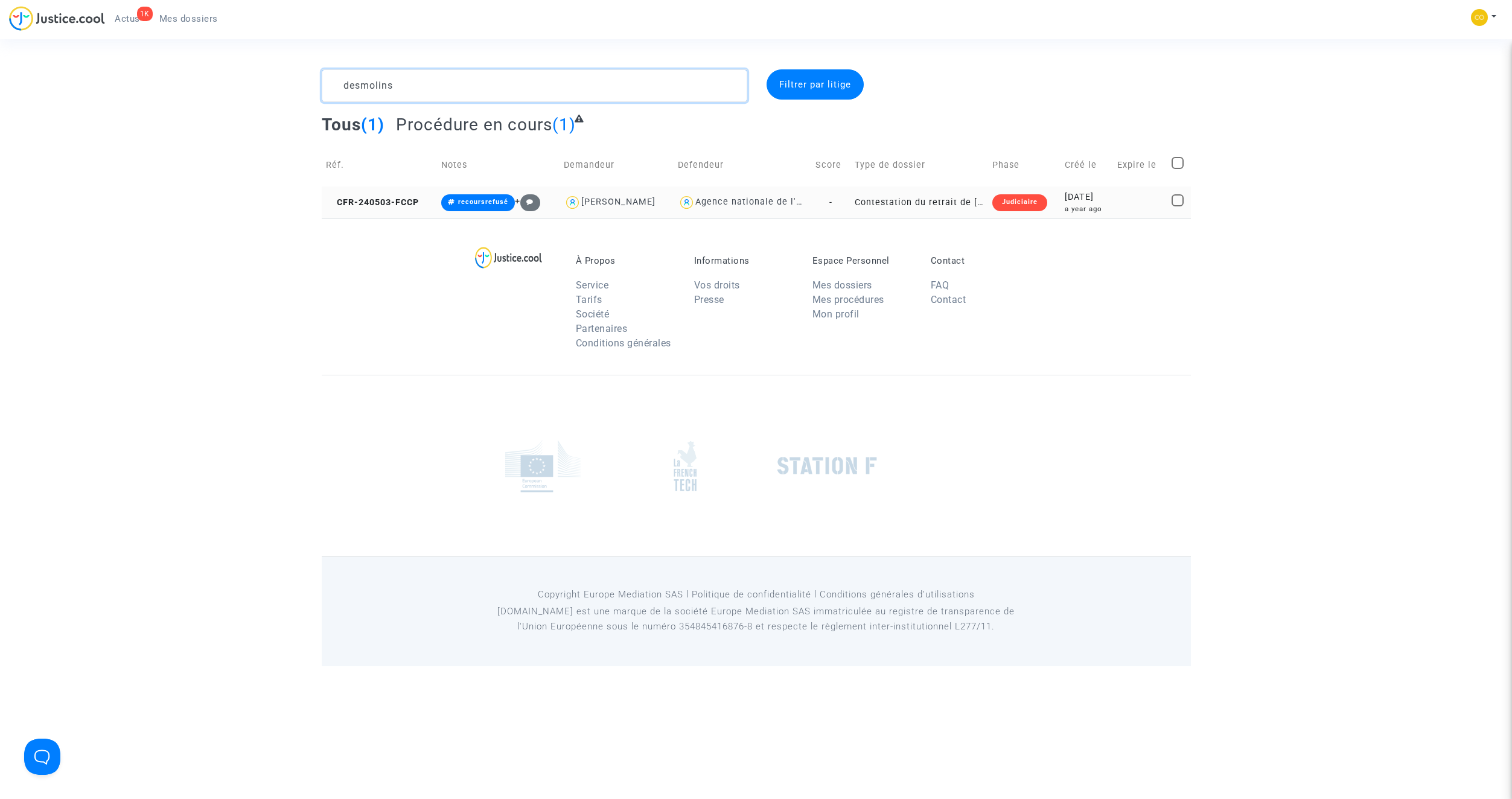
click at [409, 86] on textarea at bounding box center [534, 85] width 425 height 32
type textarea "majewski"
click at [898, 209] on td "Contestation du retrait de MaPrimeRénov par l'ANAH (mandataire)" at bounding box center [881, 202] width 136 height 32
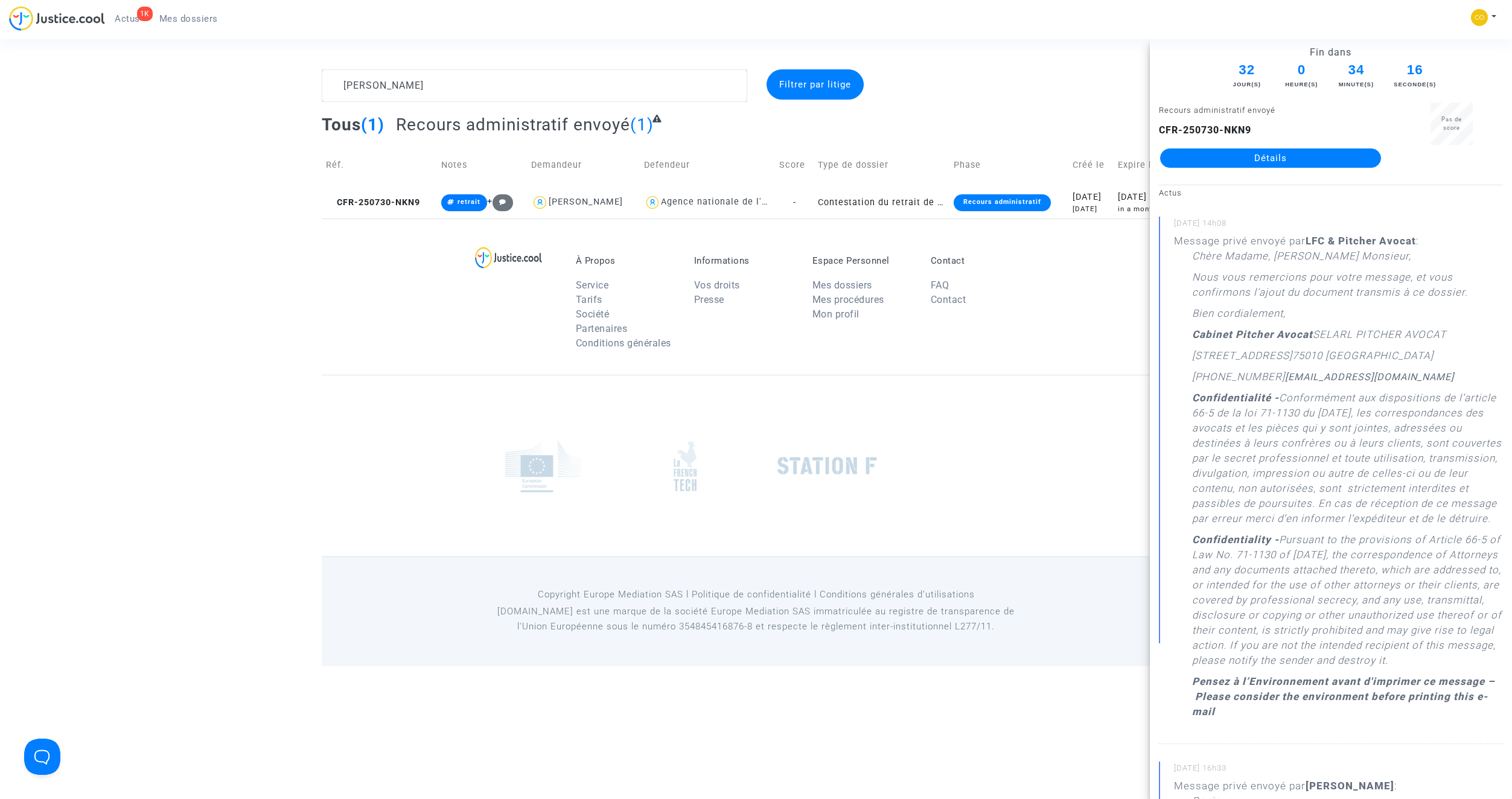
click at [1295, 159] on link "Détails" at bounding box center [1270, 158] width 221 height 19
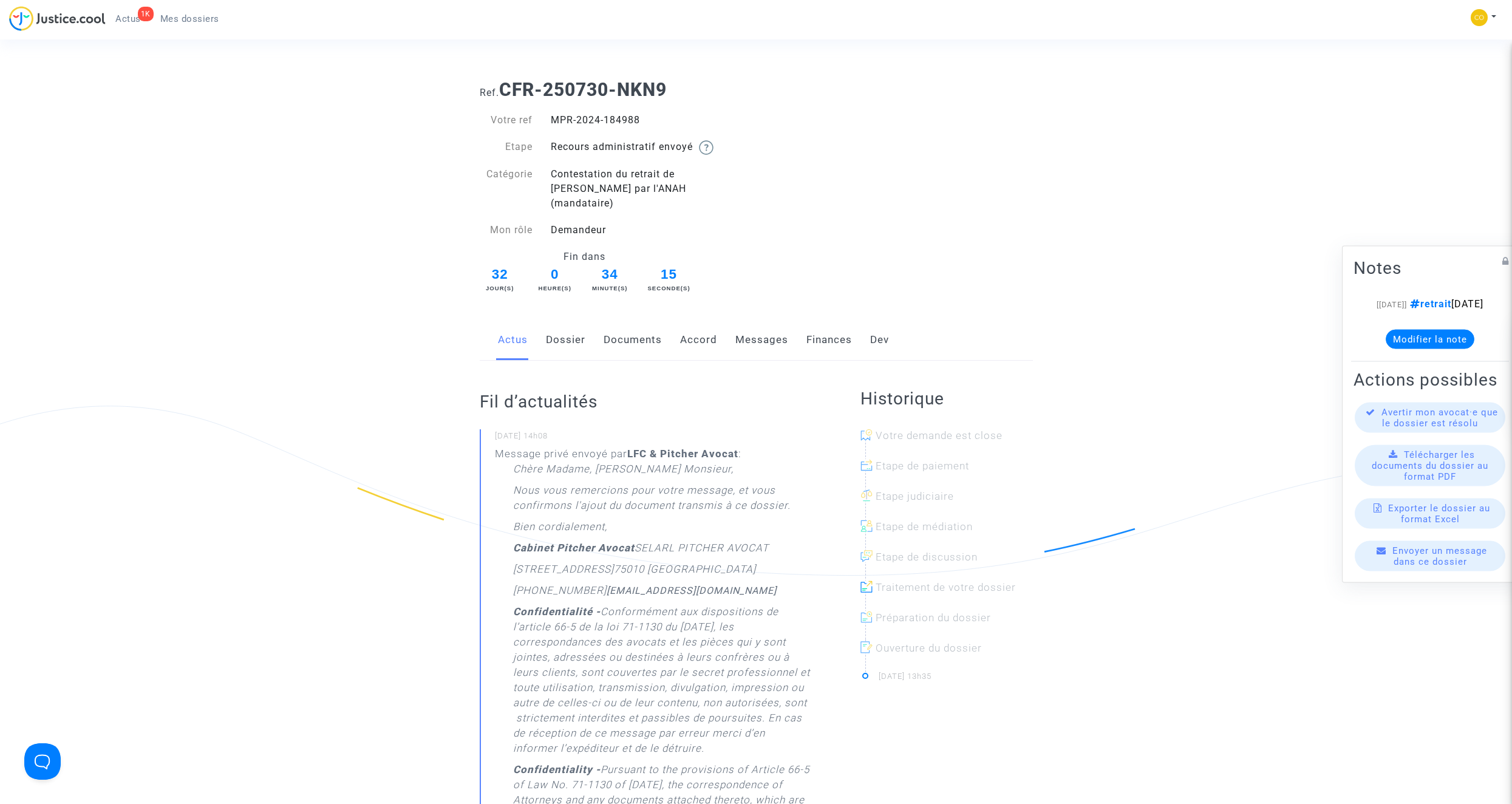
click at [655, 327] on link "Documents" at bounding box center [633, 339] width 58 height 40
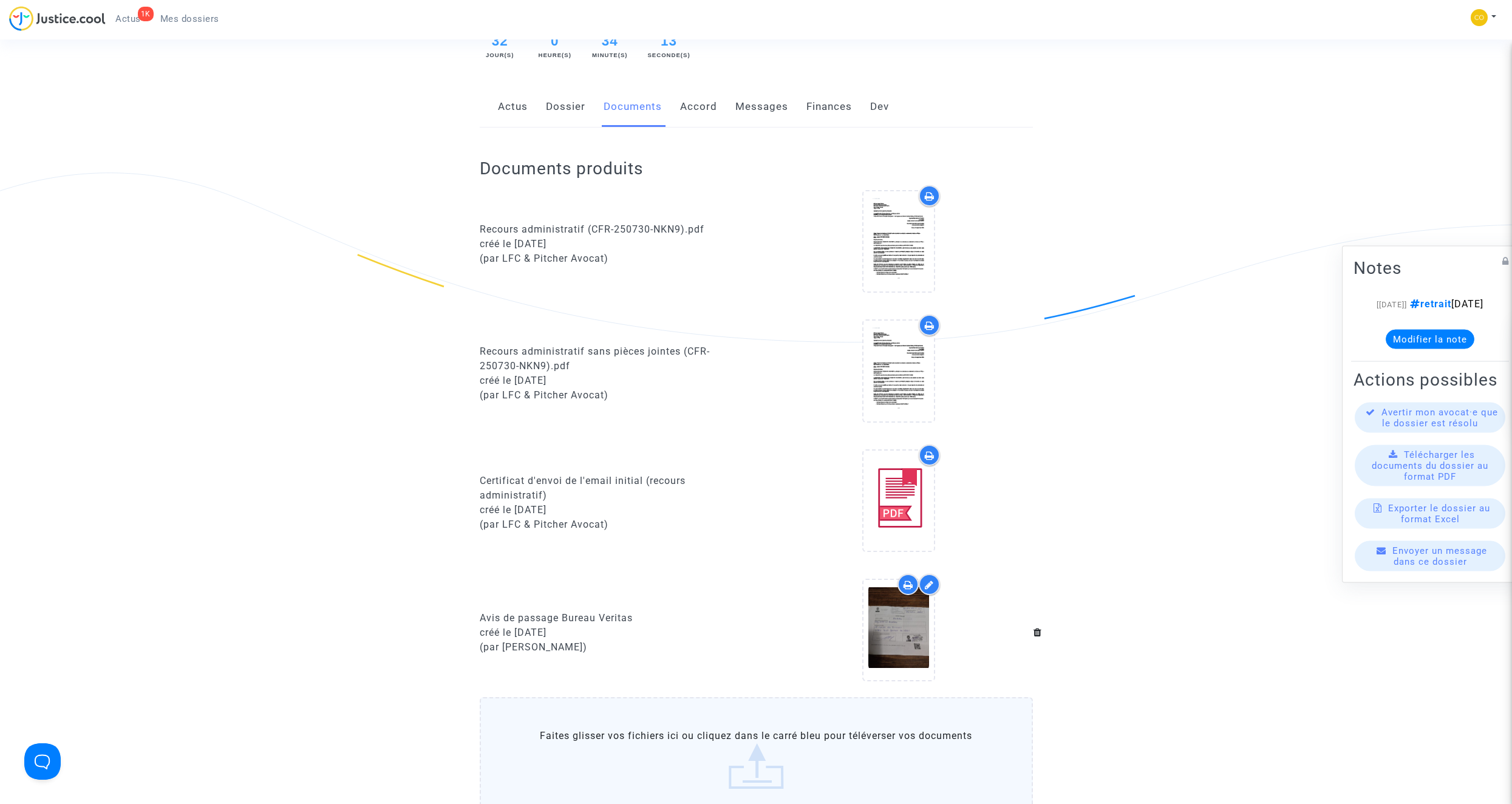
scroll to position [303, 0]
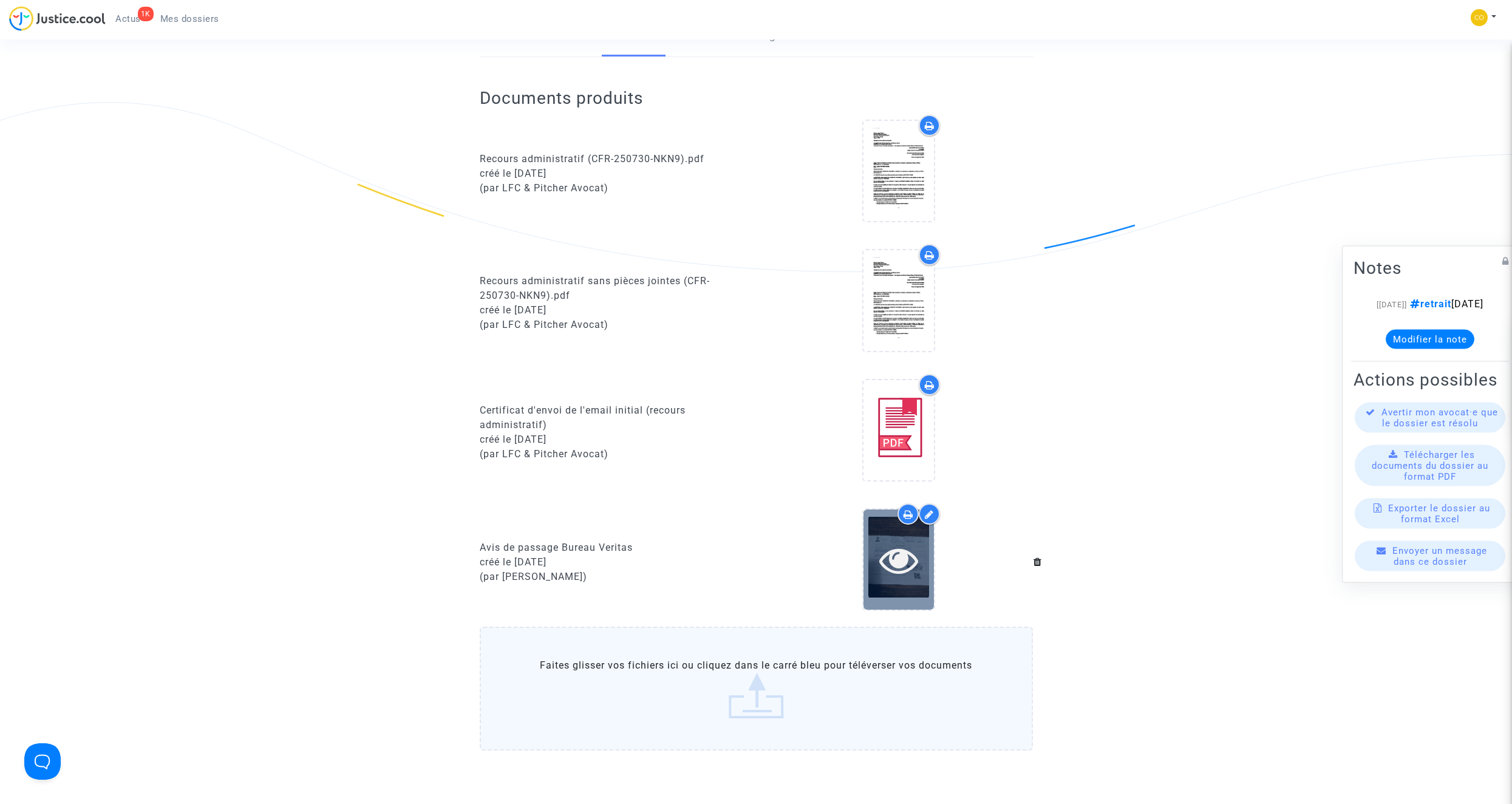
click at [903, 551] on icon at bounding box center [899, 559] width 40 height 39
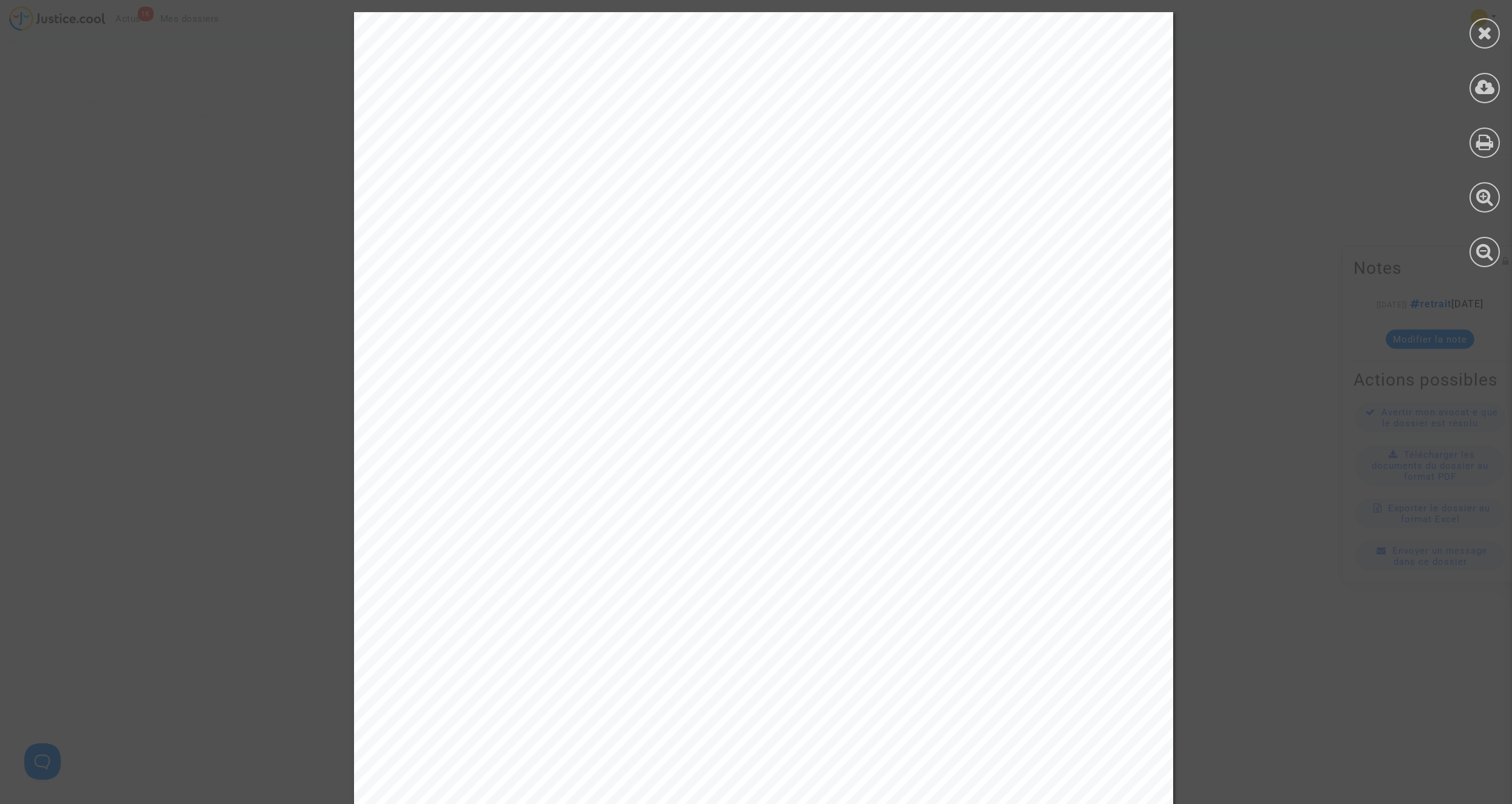
scroll to position [61, 0]
click at [1479, 33] on icon at bounding box center [1484, 33] width 15 height 19
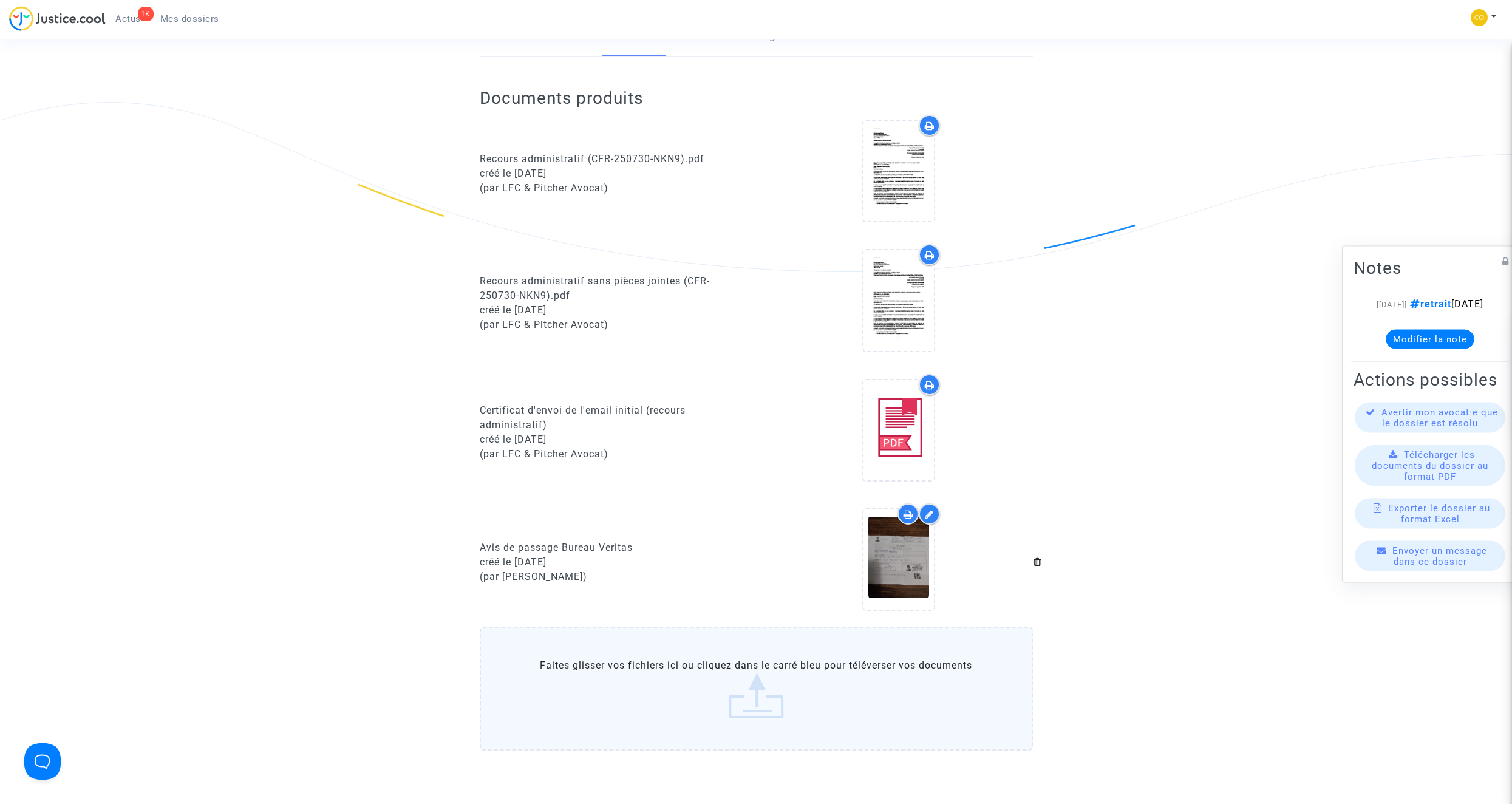
scroll to position [0, 0]
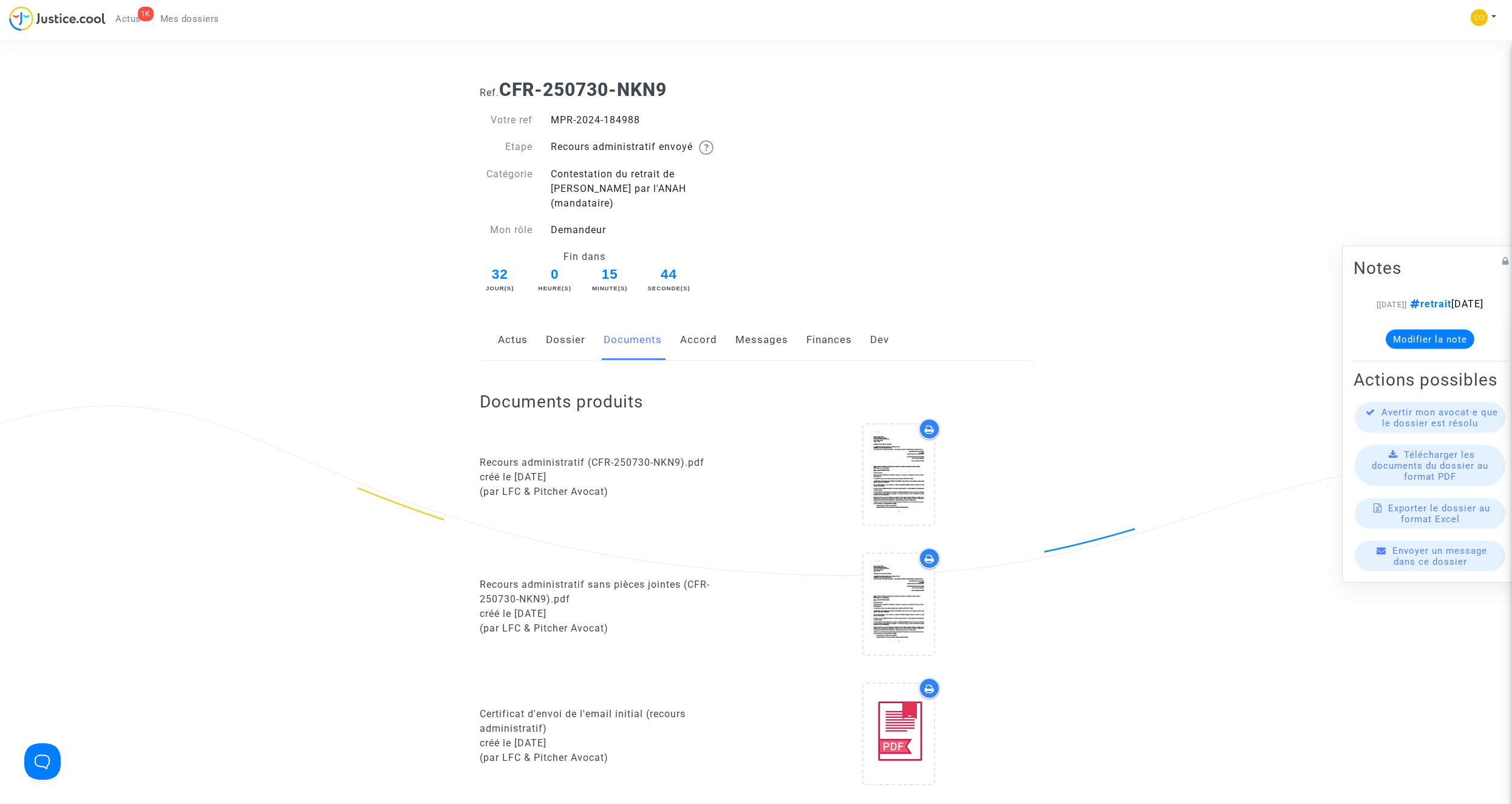
click at [193, 19] on span "Mes dossiers" at bounding box center [189, 19] width 59 height 11
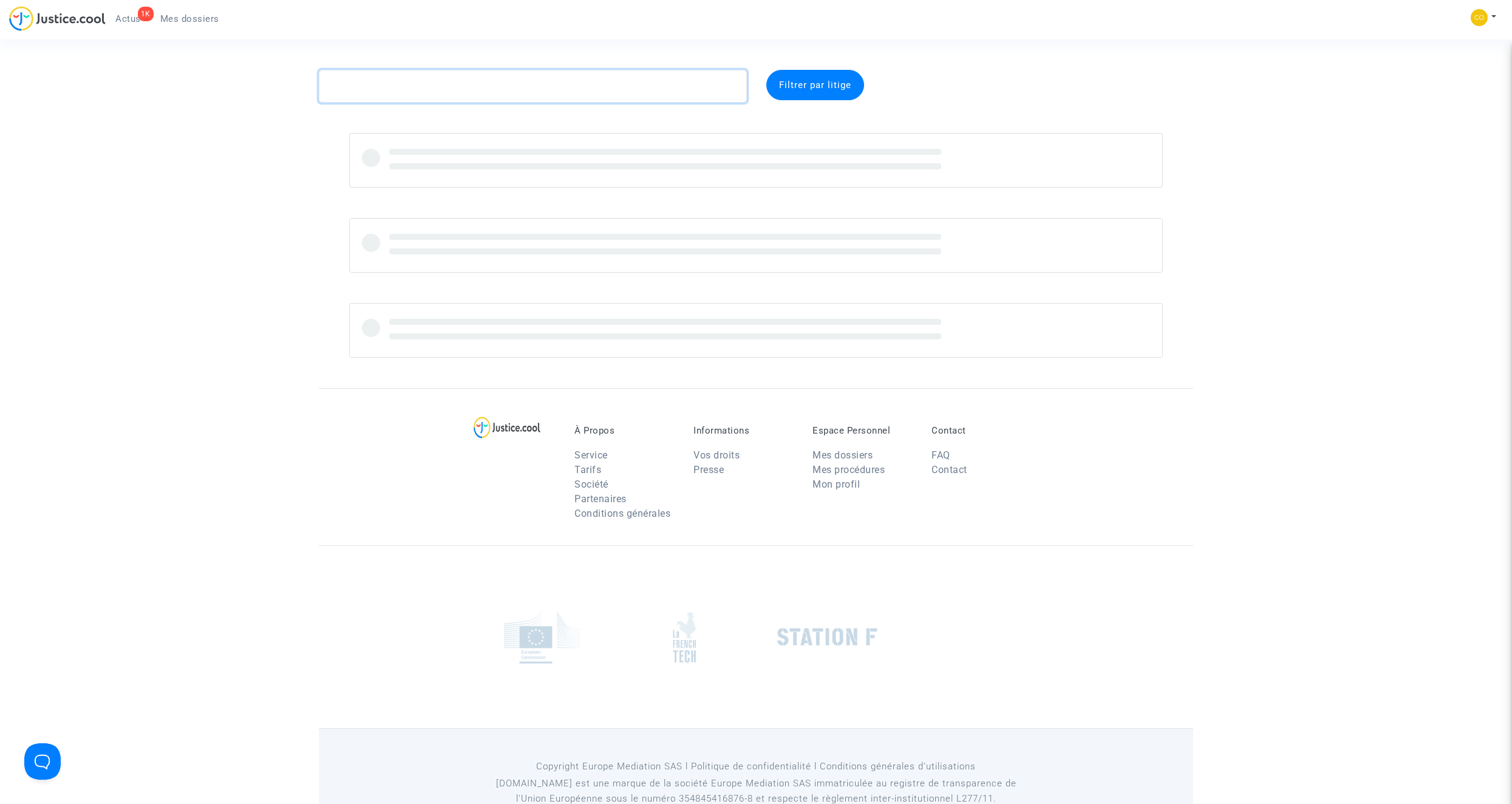
click at [385, 84] on textarea at bounding box center [533, 86] width 428 height 33
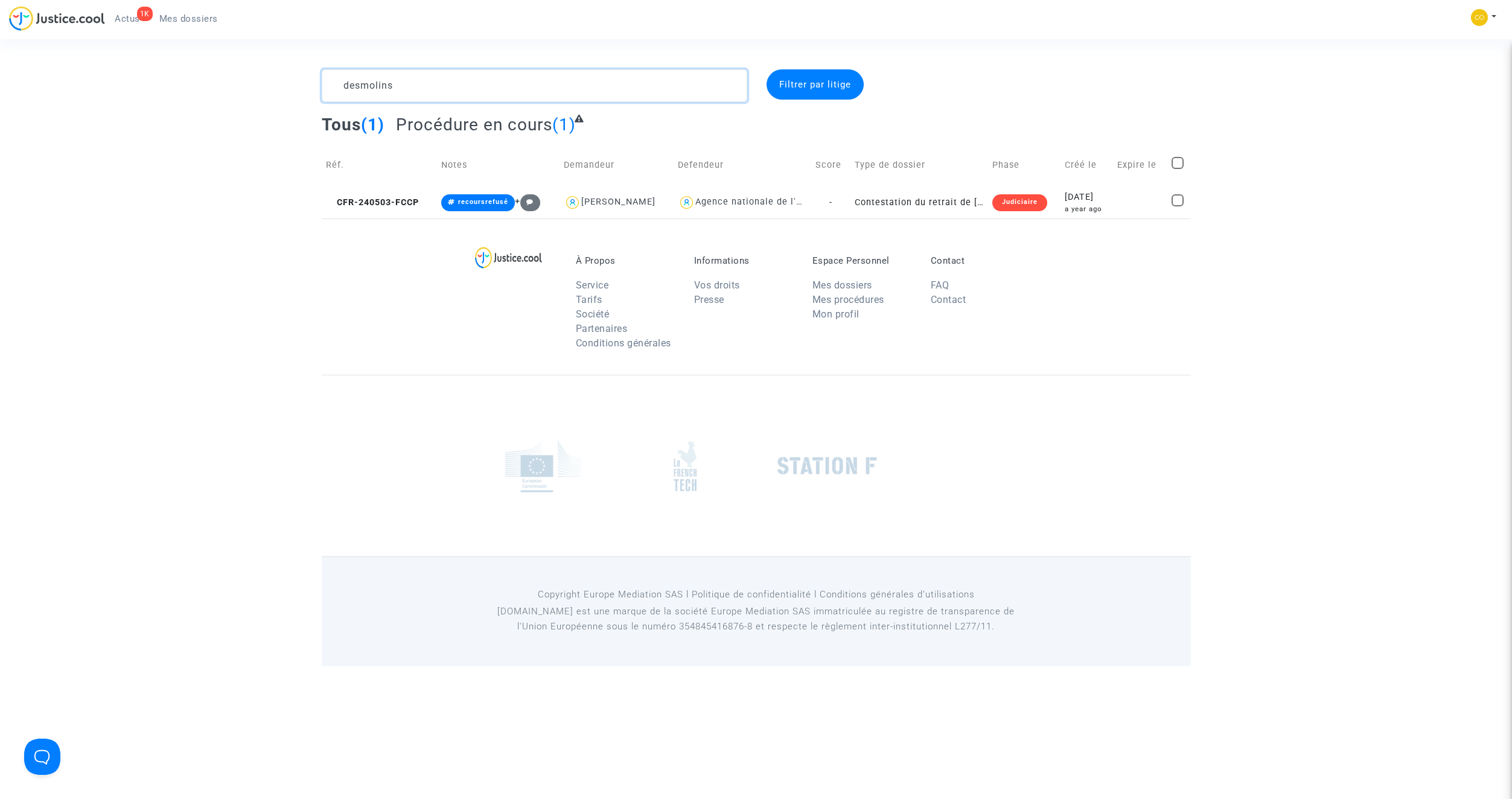
click at [489, 84] on textarea at bounding box center [534, 85] width 425 height 32
type textarea "schnei"
click at [926, 203] on td "Contestation du retrait de MaPrimeRénov par l'ANAH (mandataire)" at bounding box center [915, 202] width 143 height 32
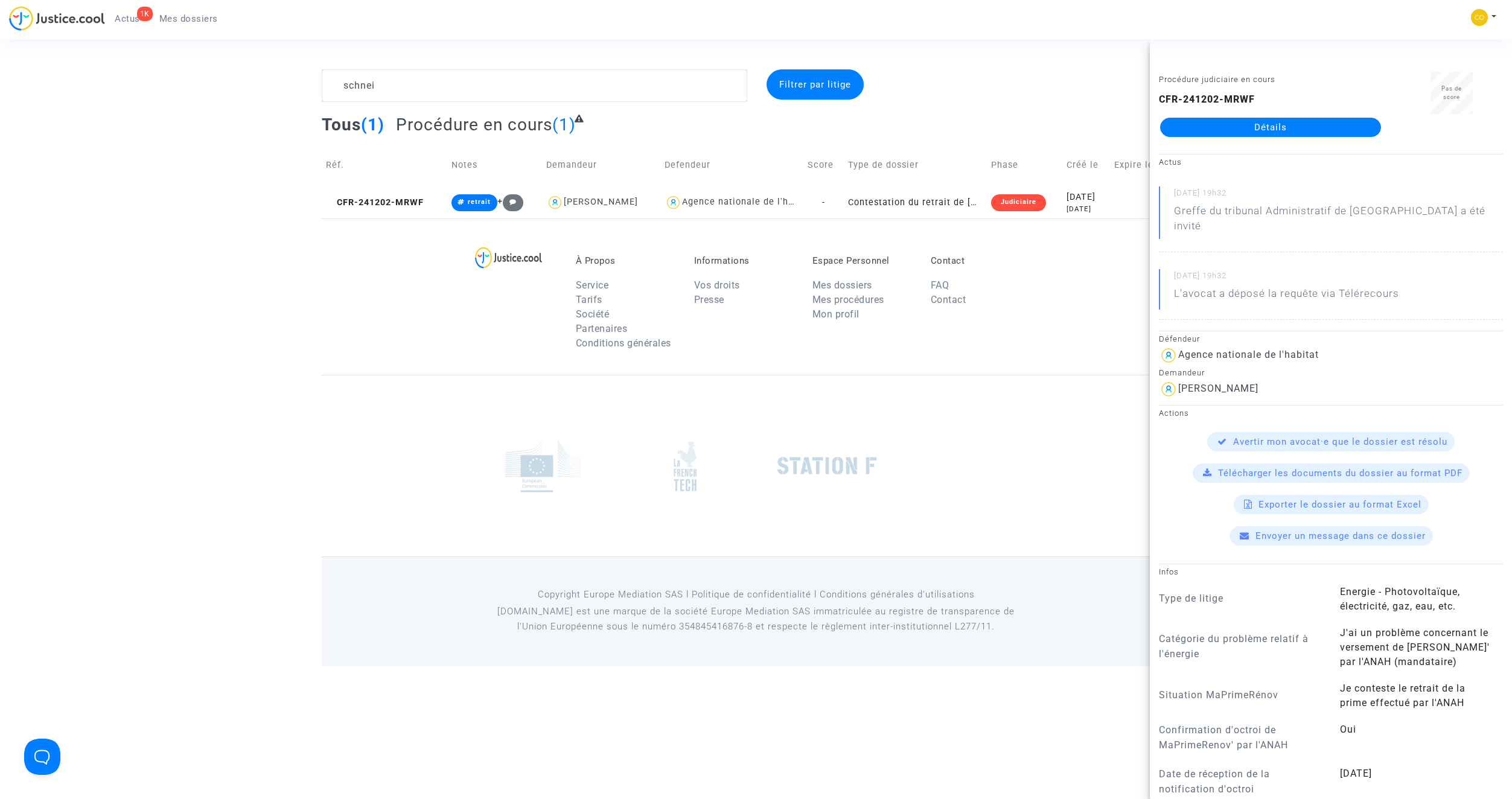
click at [1299, 126] on link "Détails" at bounding box center [1270, 127] width 221 height 19
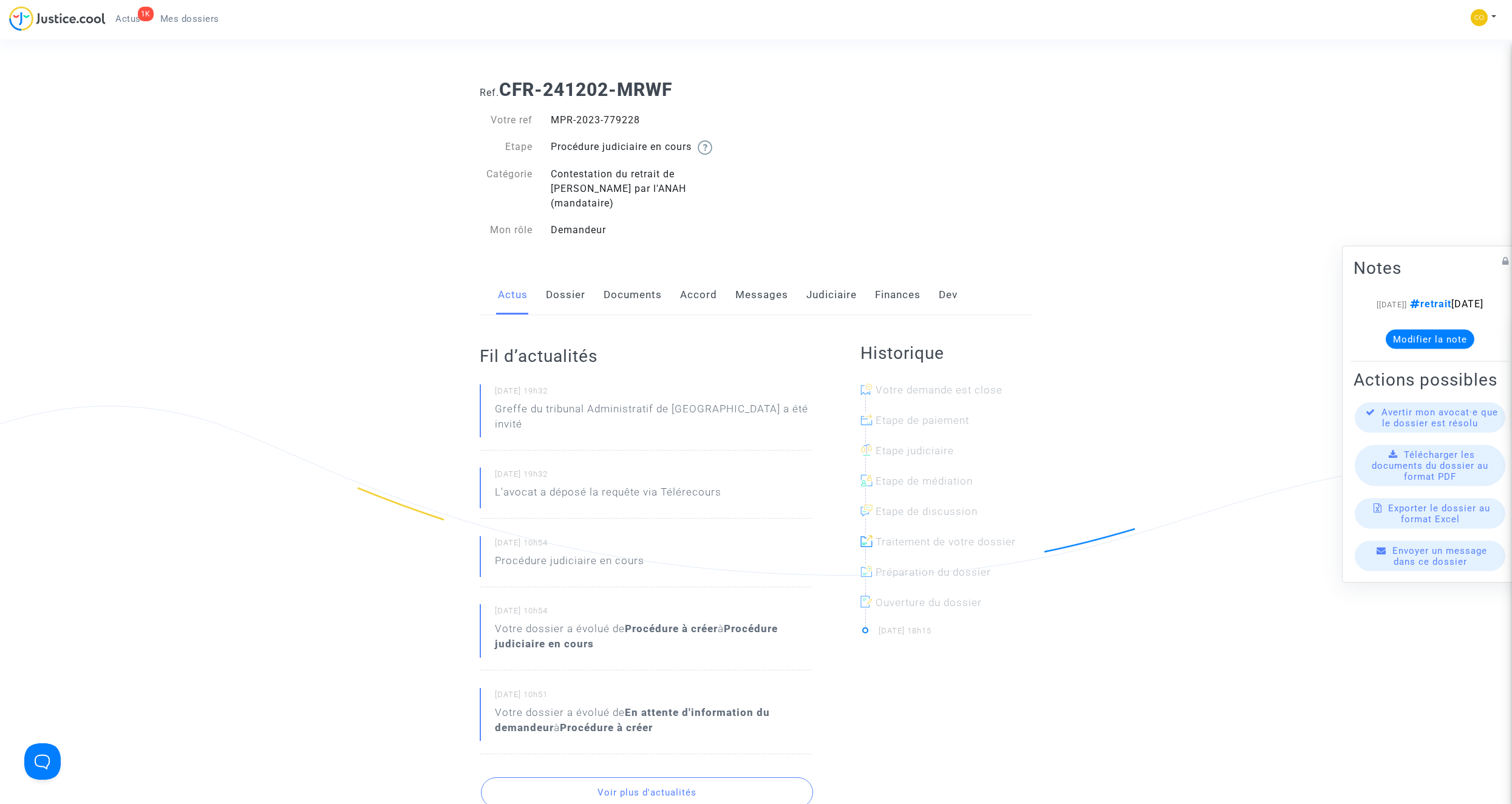
click at [649, 286] on link "Documents" at bounding box center [633, 294] width 58 height 40
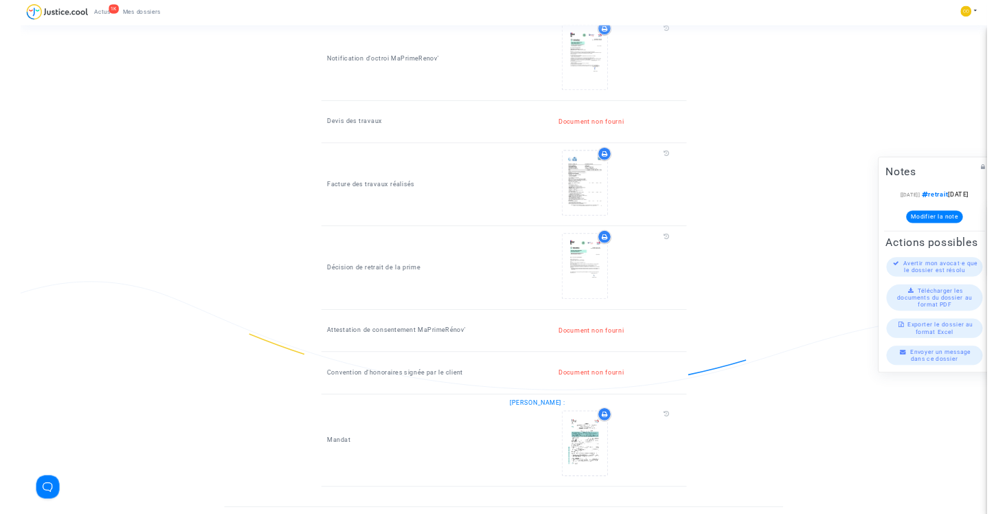
scroll to position [824, 0]
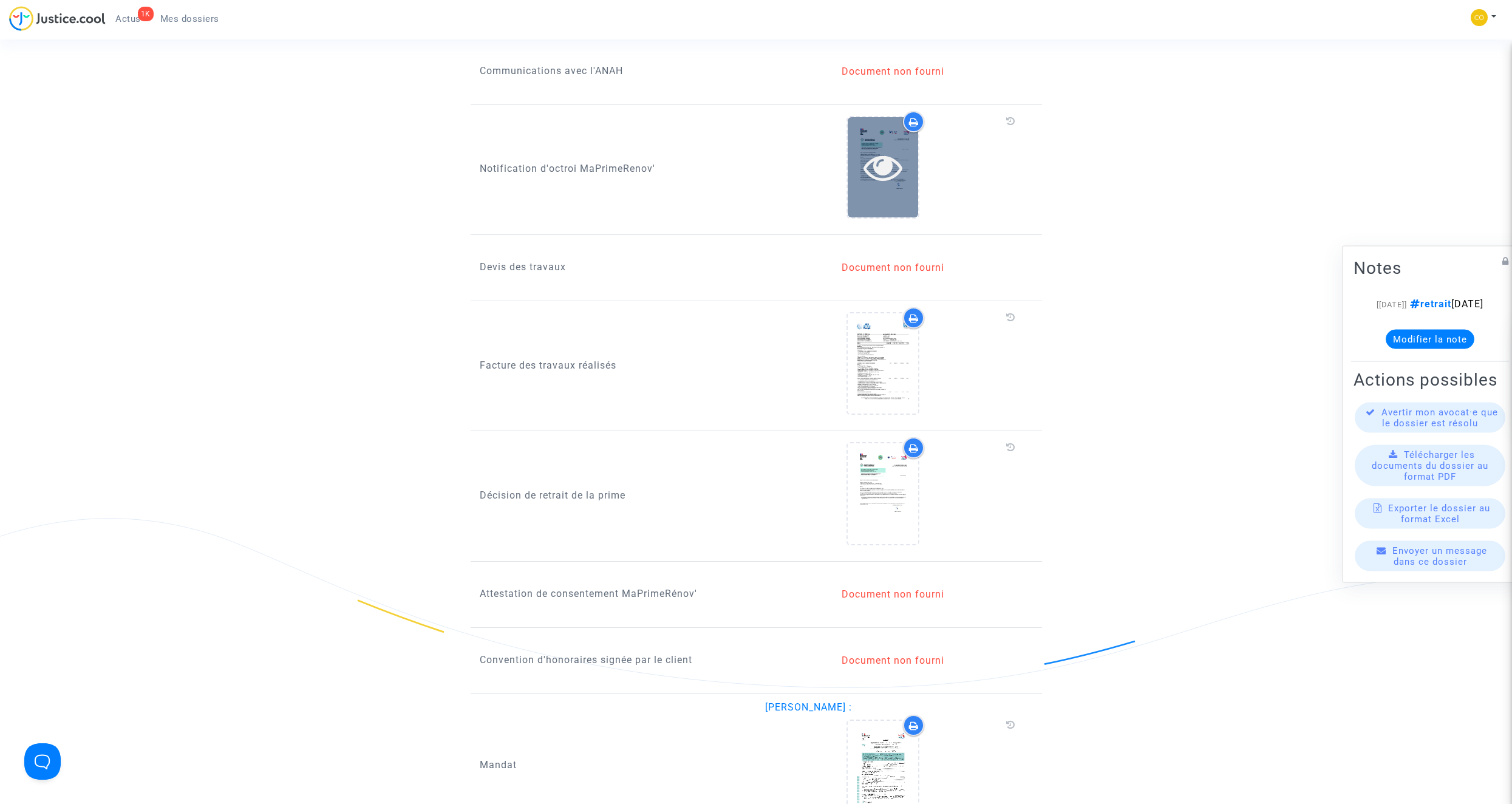
click at [887, 152] on icon at bounding box center [883, 167] width 40 height 39
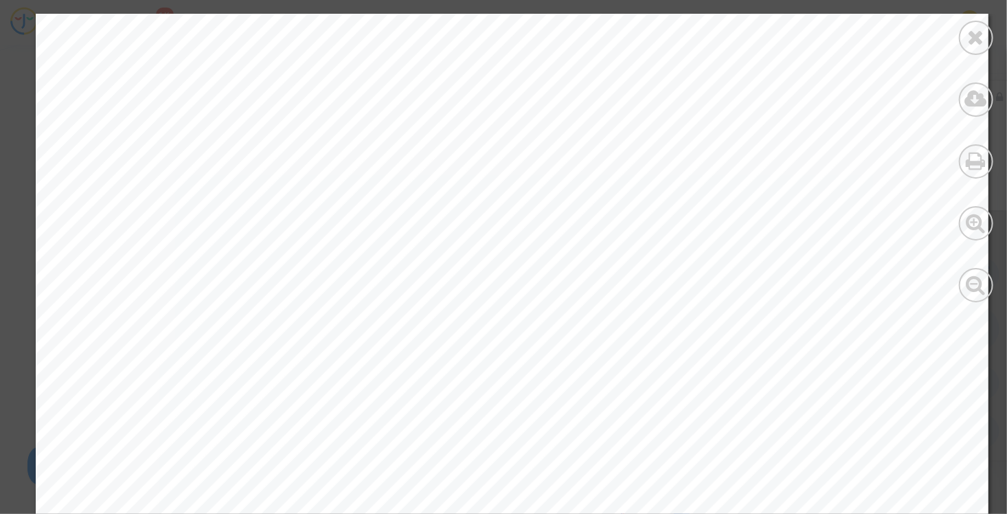
click at [957, 32] on div at bounding box center [976, 158] width 62 height 316
click at [964, 36] on div at bounding box center [976, 38] width 34 height 34
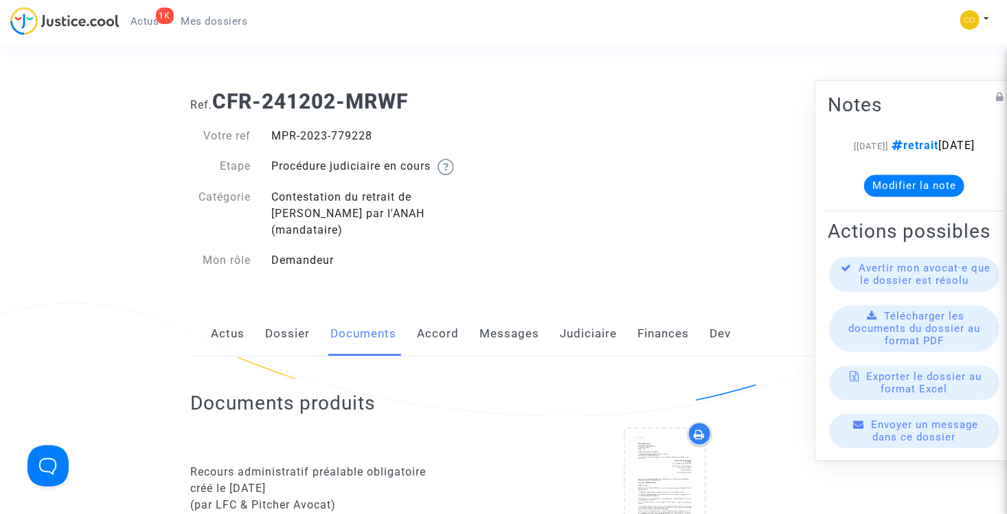
scroll to position [69, 0]
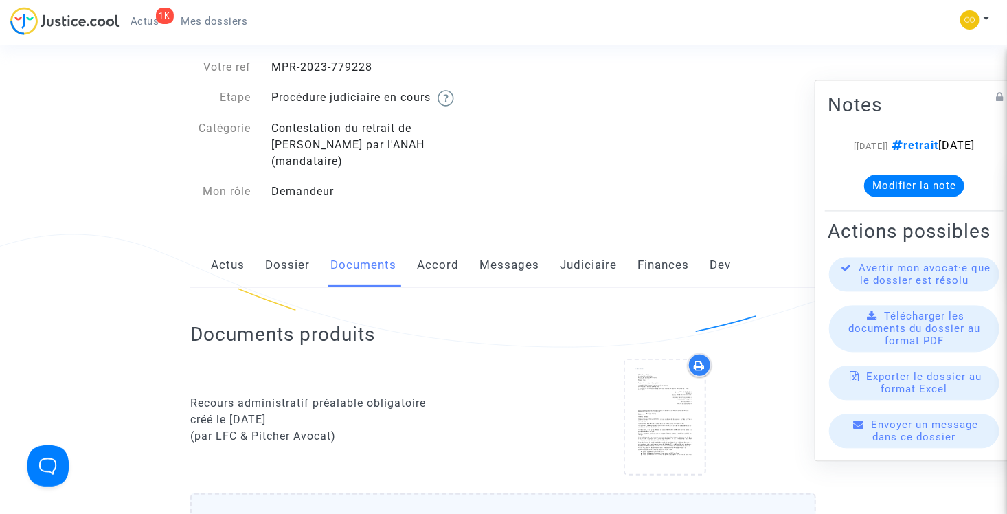
click at [292, 250] on link "Dossier" at bounding box center [287, 265] width 45 height 45
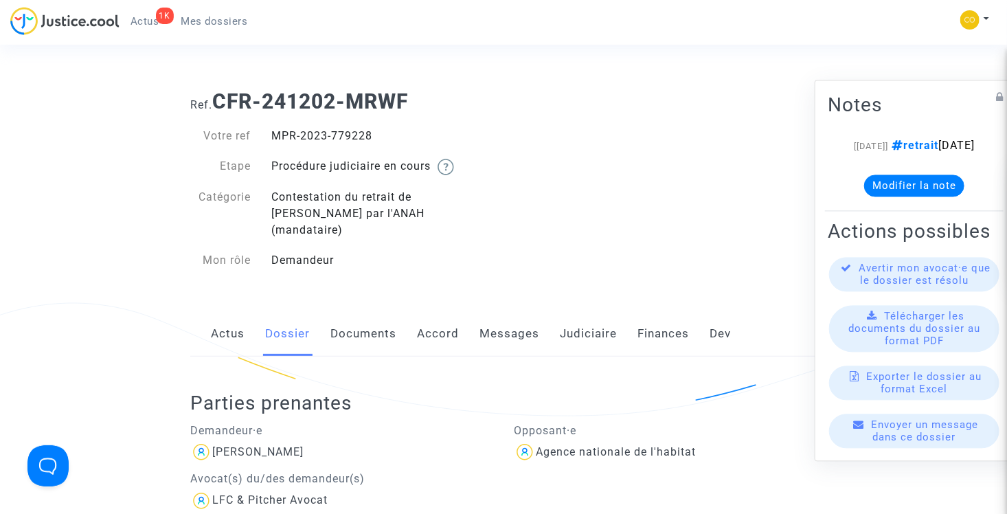
click at [232, 316] on link "Actus" at bounding box center [228, 333] width 34 height 45
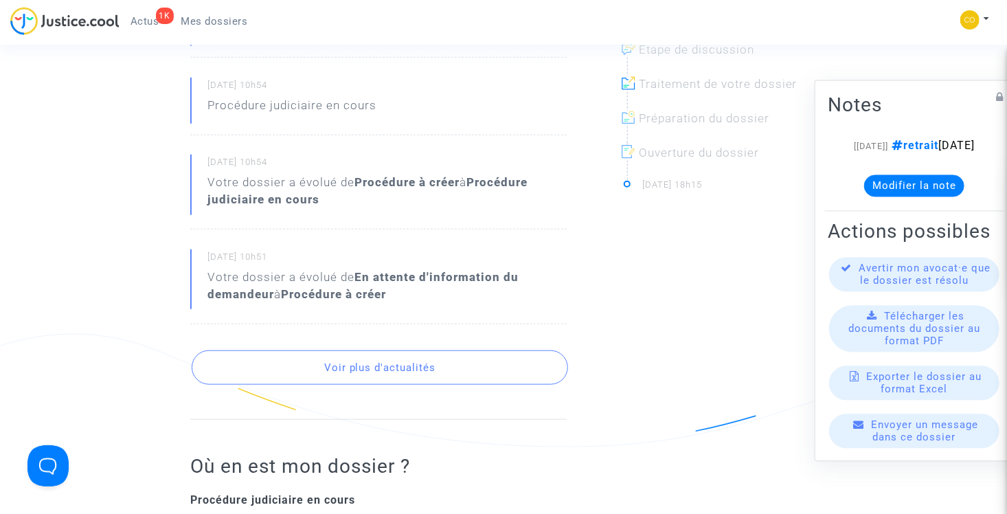
scroll to position [550, 0]
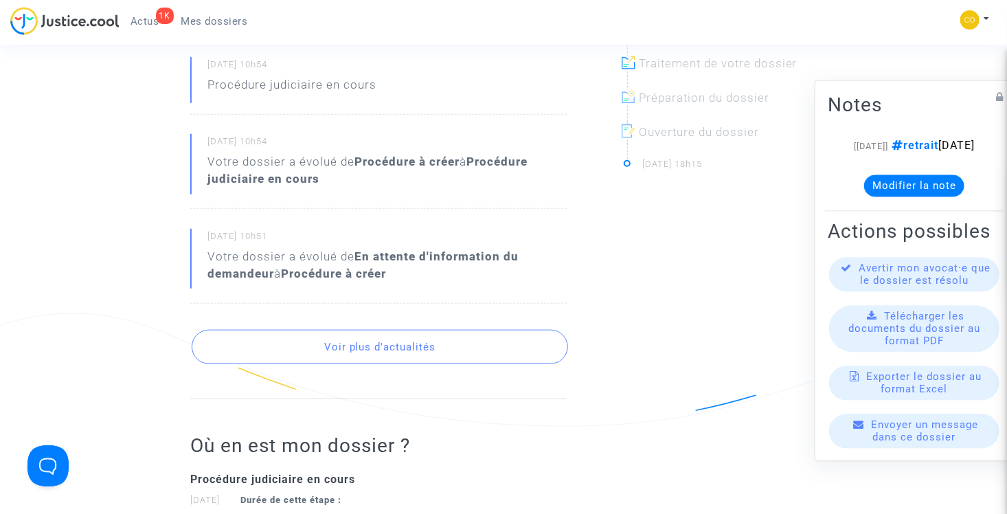
click at [358, 330] on button "Voir plus d'actualités" at bounding box center [380, 347] width 376 height 34
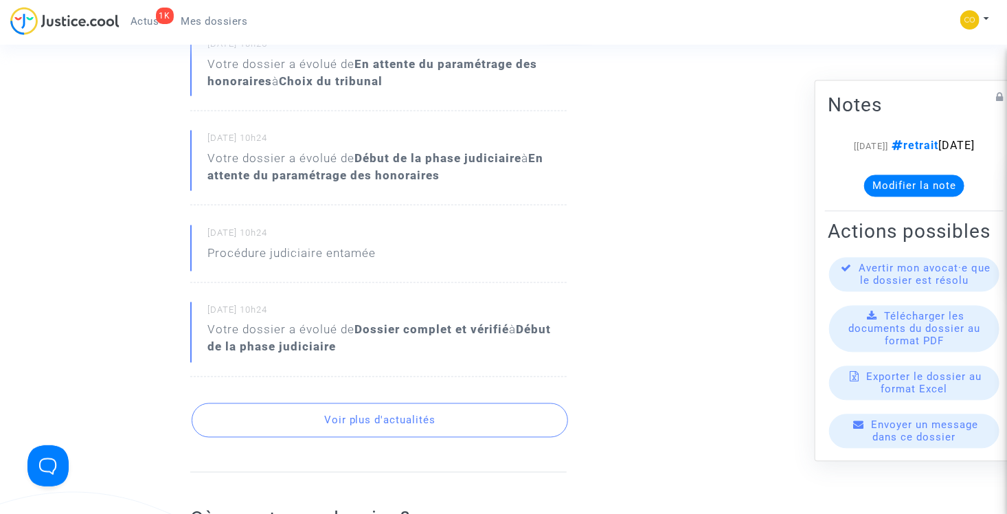
scroll to position [962, 0]
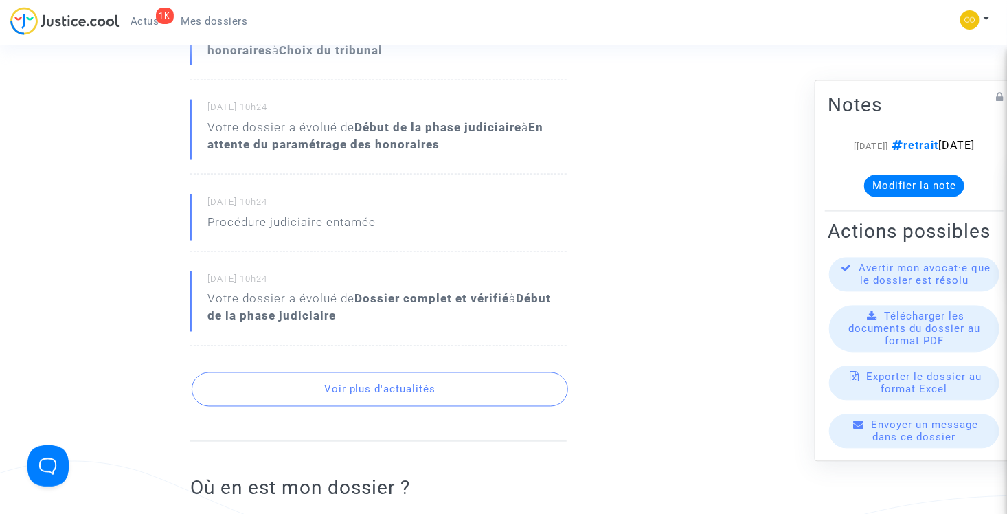
click at [385, 372] on button "Voir plus d'actualités" at bounding box center [380, 389] width 376 height 34
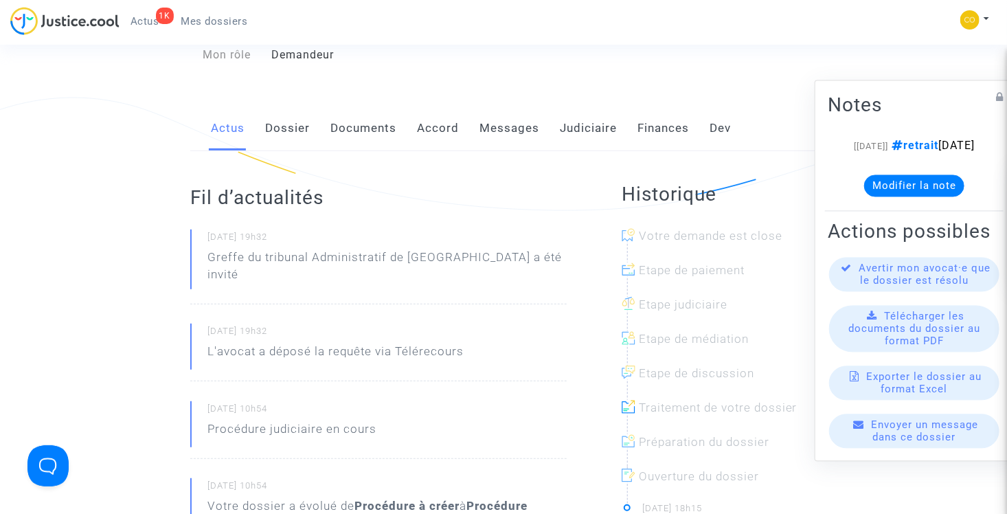
scroll to position [206, 0]
click at [353, 108] on link "Documents" at bounding box center [363, 127] width 66 height 45
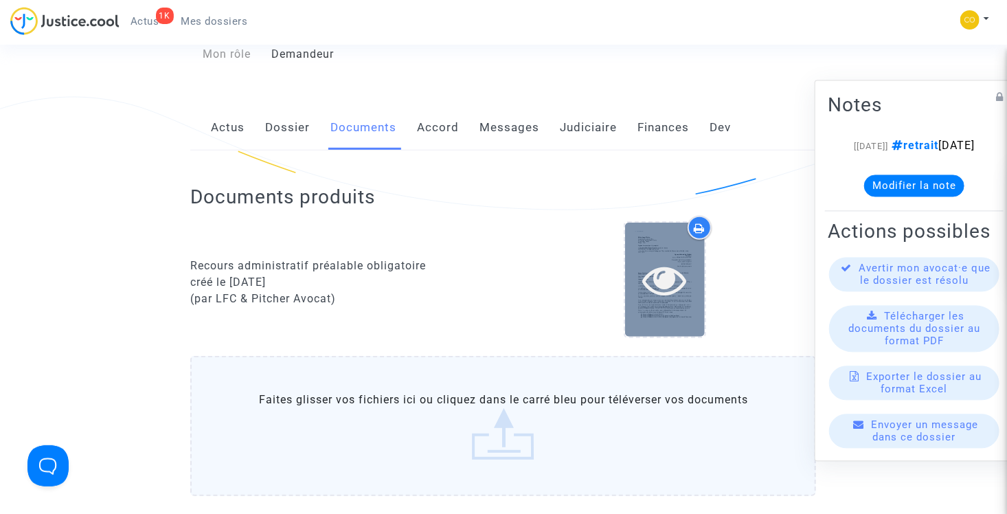
click at [660, 267] on icon at bounding box center [665, 280] width 45 height 44
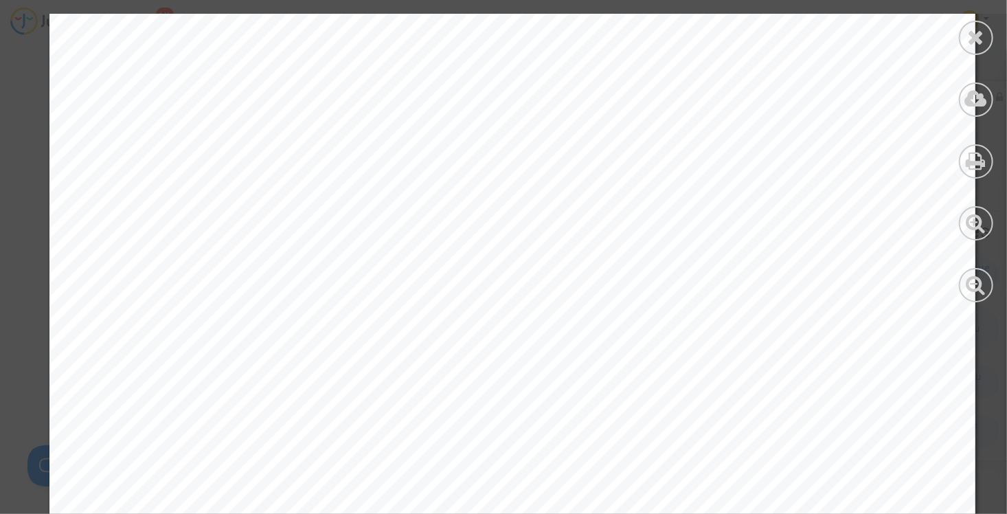
scroll to position [275, 0]
click at [973, 43] on icon at bounding box center [976, 37] width 17 height 21
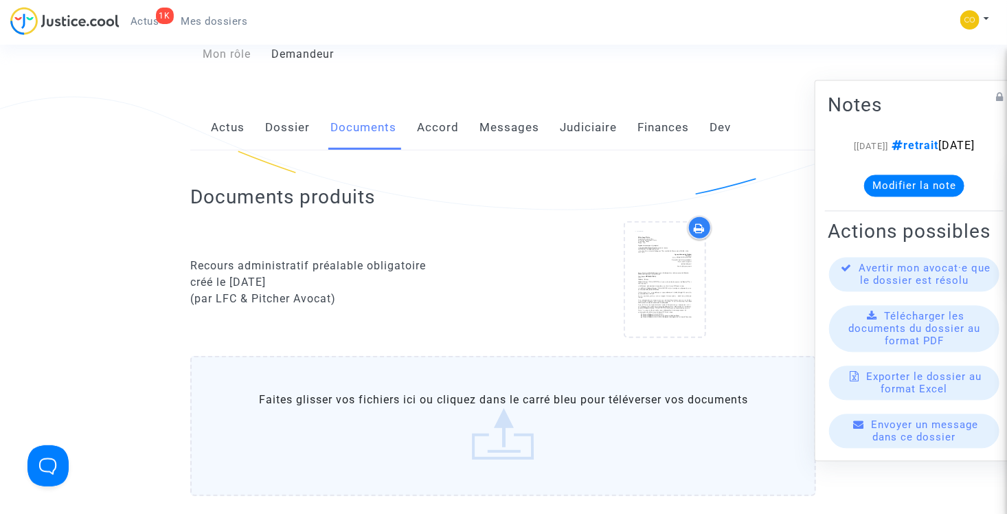
click at [273, 111] on link "Dossier" at bounding box center [287, 127] width 45 height 45
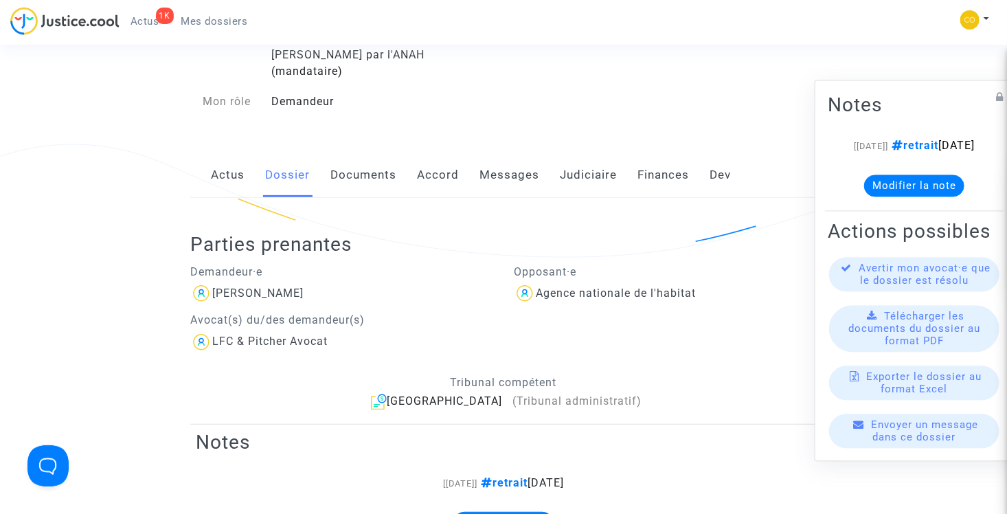
scroll to position [137, 0]
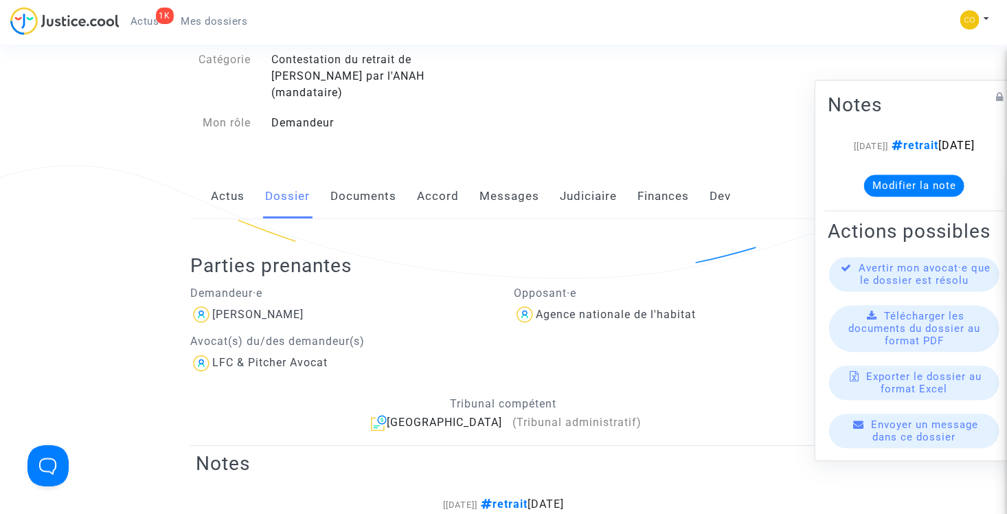
click at [232, 182] on link "Actus" at bounding box center [228, 196] width 34 height 45
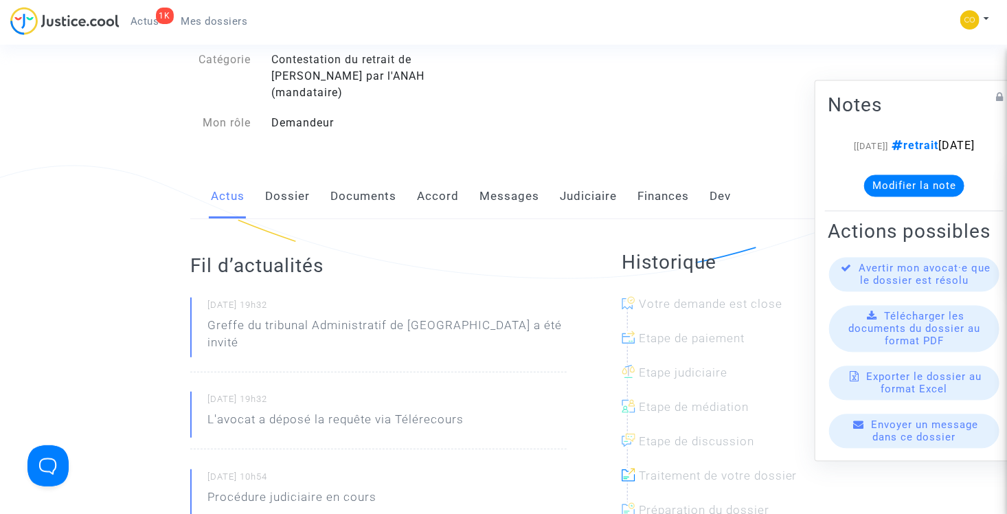
click at [214, 30] on link "Mes dossiers" at bounding box center [214, 21] width 89 height 21
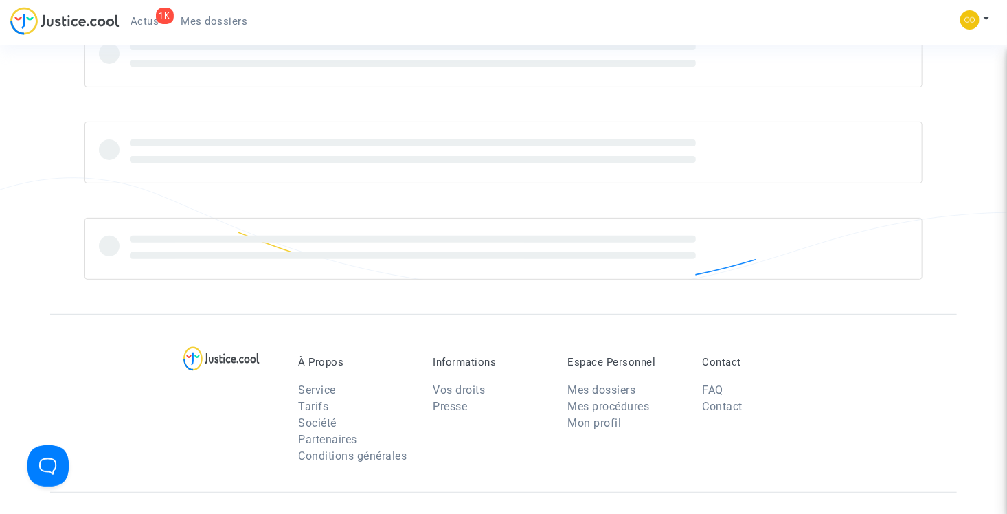
scroll to position [137, 0]
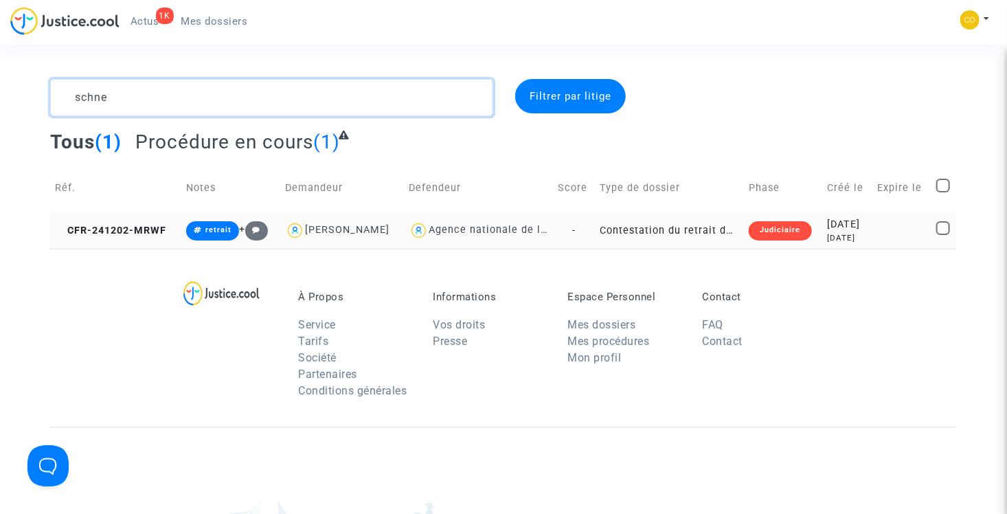
type textarea "schne"
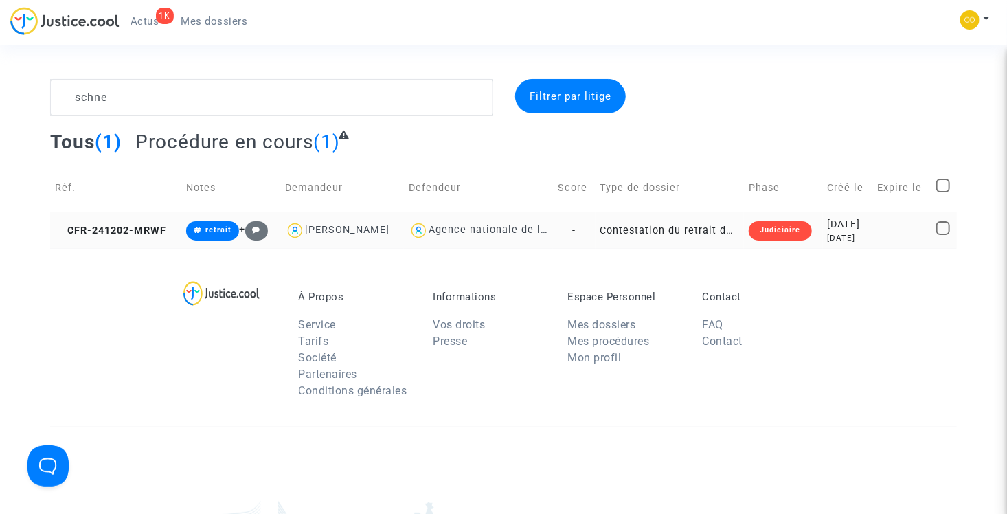
click at [677, 232] on td "Contestation du retrait de MaPrimeRénov par l'ANAH (mandataire)" at bounding box center [670, 230] width 149 height 36
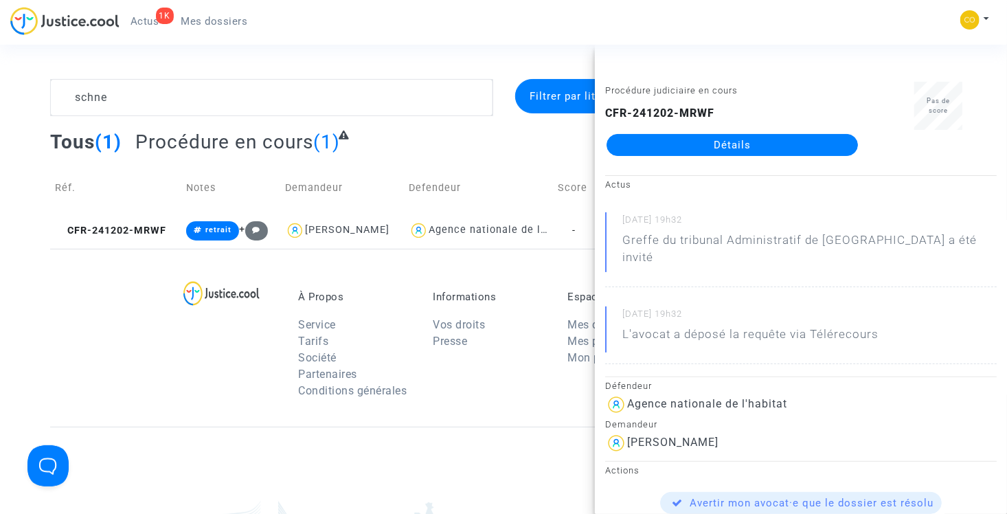
click at [475, 159] on div "Tous (1) Procédure en cours (1)" at bounding box center [503, 147] width 906 height 34
